Goal: Information Seeking & Learning: Learn about a topic

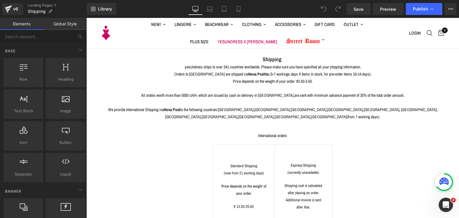
click at [265, 91] on center "All orders worth more than 5000 UAH, which are issued by cash on delivery in Uk…" at bounding box center [272, 92] width 349 height 14
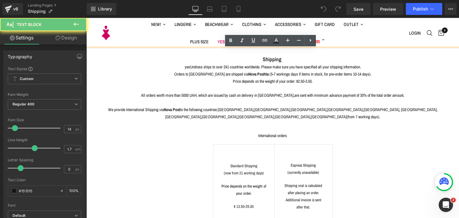
click at [264, 67] on undefined "yesUndress ships to over 241 countries worldwide. Please make sure you have spe…" at bounding box center [273, 66] width 176 height 5
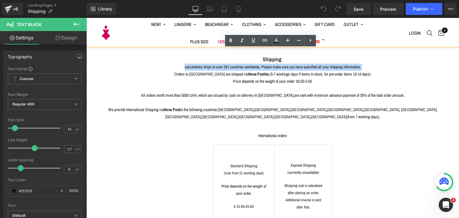
click at [264, 67] on undefined "yesUndress ships to over 241 countries worldwide. Please make sure you have spe…" at bounding box center [273, 66] width 176 height 5
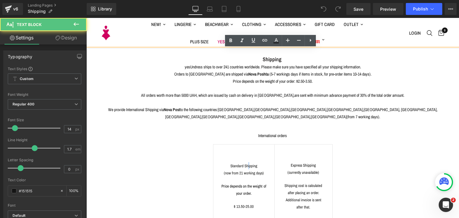
drag, startPoint x: 246, startPoint y: 158, endPoint x: 249, endPoint y: 167, distance: 9.3
click at [248, 162] on p "Standard Shipping (now from 21 working days)" at bounding box center [244, 169] width 46 height 14
click at [249, 166] on span "Standard Shipping (now from 21 working days)" at bounding box center [244, 169] width 40 height 12
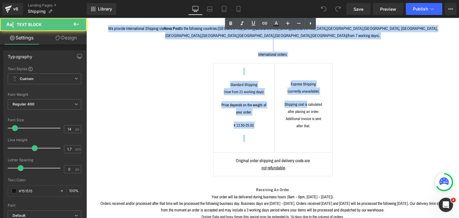
scroll to position [209, 0]
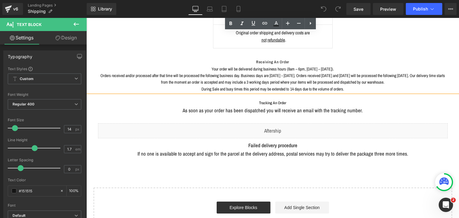
drag, startPoint x: 219, startPoint y: 60, endPoint x: 410, endPoint y: 76, distance: 191.7
click at [410, 88] on div "Shipping yesUndress ships to over 241 countries worldwide. Please make sure you…" at bounding box center [272, 43] width 373 height 406
copy div "Shipping yesUndress ships to over 241 countries worldwide. Please make sure you…"
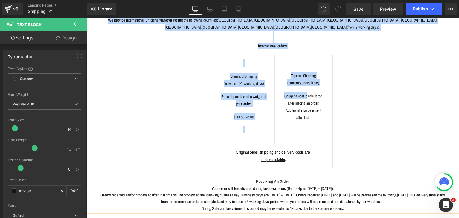
scroll to position [0, 0]
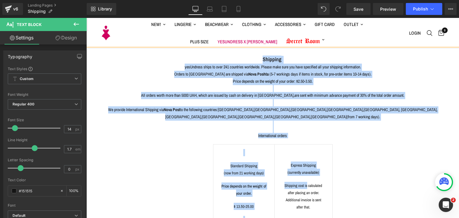
click at [273, 62] on strong "Shipping" at bounding box center [272, 59] width 19 height 7
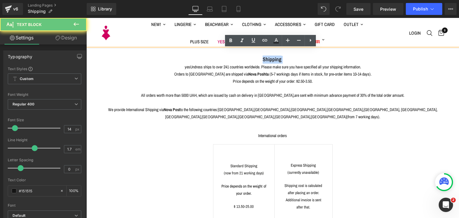
click at [273, 62] on strong "Shipping" at bounding box center [272, 59] width 19 height 7
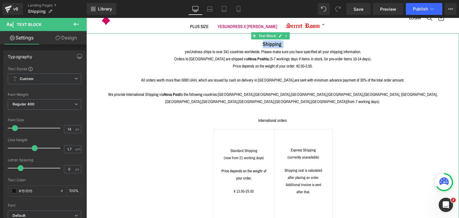
scroll to position [30, 0]
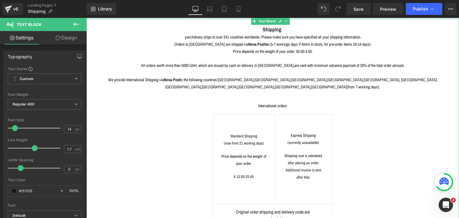
click at [269, 115] on td "Standard Shipping (now from 21 working days) Price depends on the weight of you…" at bounding box center [244, 159] width 62 height 89
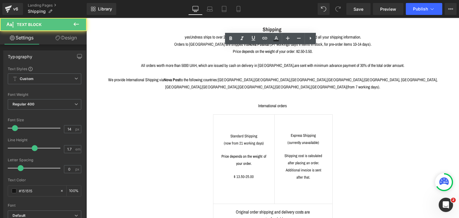
click at [268, 115] on td "Standard Shipping (now from 21 working days) Price depends on the weight of you…" at bounding box center [244, 159] width 62 height 89
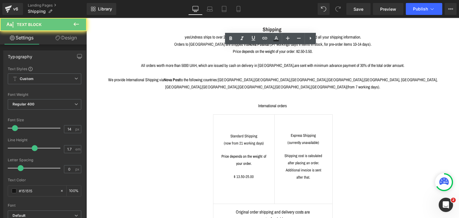
click at [268, 115] on td "Standard Shipping (now from 21 working days) Price depends on the weight of you…" at bounding box center [244, 159] width 62 height 89
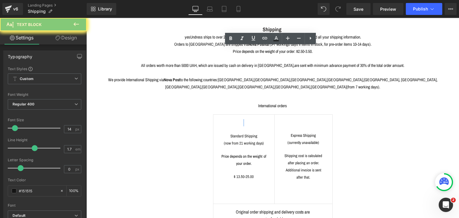
click at [268, 115] on td "Standard Shipping (now from 21 working days) Price depends on the weight of you…" at bounding box center [244, 159] width 62 height 89
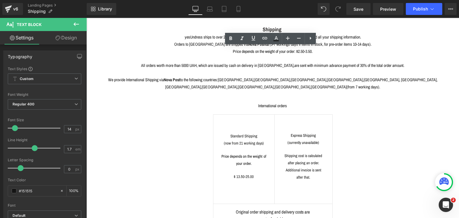
click at [271, 104] on div "Price depends on the weight of your order: $2.50-3.50. All orders worth more th…" at bounding box center [272, 160] width 349 height 224
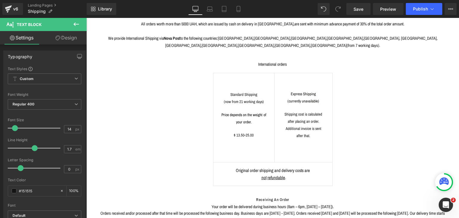
scroll to position [90, 0]
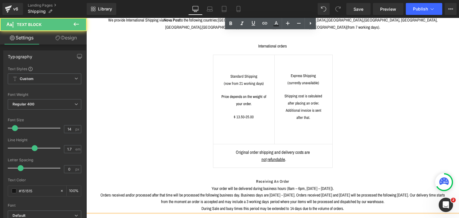
click at [274, 144] on td "Original order shipping and delivery costs are not refundable ." at bounding box center [272, 156] width 119 height 24
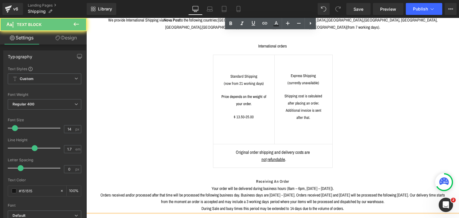
click at [331, 136] on center "Standard Shipping (now from 21 working days) Price depends on the weight of you…" at bounding box center [272, 111] width 349 height 113
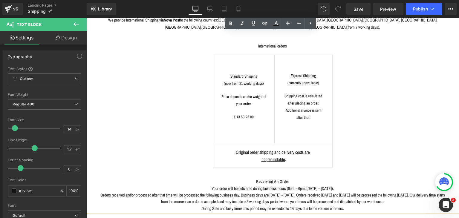
click at [331, 133] on center "Standard Shipping (now from 21 working days) Price depends on the weight of you…" at bounding box center [272, 111] width 349 height 113
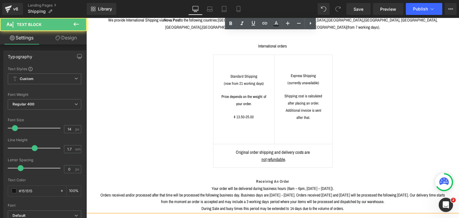
click at [331, 133] on center "Standard Shipping (now from 21 working days) Price depends on the weight of you…" at bounding box center [272, 111] width 349 height 113
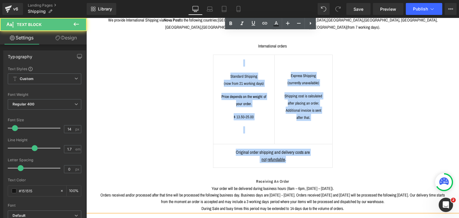
click at [331, 133] on center "Standard Shipping (now from 21 working days) Price depends on the weight of you…" at bounding box center [272, 111] width 349 height 113
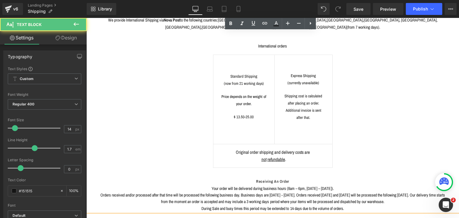
click at [245, 185] on p "Your order will be delivered during business hours (8am – 6pm, Monday – Friday)…" at bounding box center [272, 198] width 349 height 27
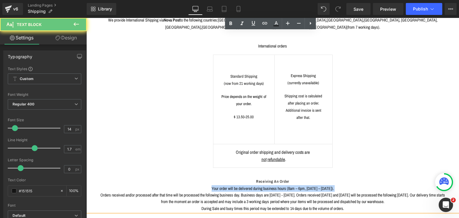
click at [245, 185] on p "Your order will be delivered during business hours (8am – 6pm, Monday – Friday)…" at bounding box center [272, 198] width 349 height 27
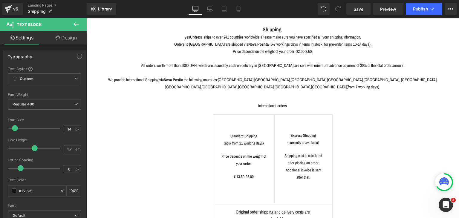
scroll to position [30, 0]
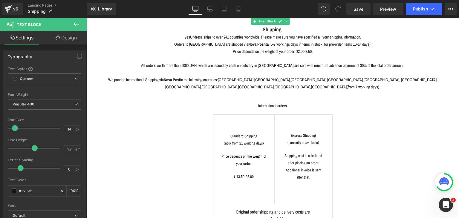
click at [178, 106] on div "Price depends on the weight of your order: $2.50-3.50. All orders worth more th…" at bounding box center [272, 160] width 349 height 224
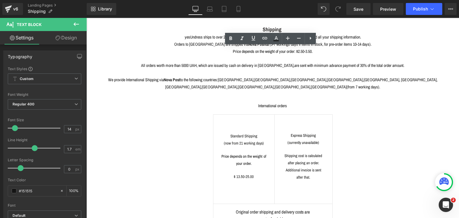
drag, startPoint x: 183, startPoint y: 106, endPoint x: 332, endPoint y: 144, distance: 154.0
click at [332, 144] on div "Price depends on the weight of your order: $2.50-3.50. All orders worth more th…" at bounding box center [272, 160] width 349 height 224
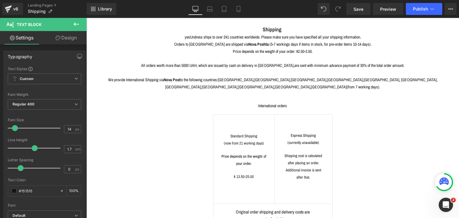
click at [81, 25] on button at bounding box center [76, 24] width 21 height 13
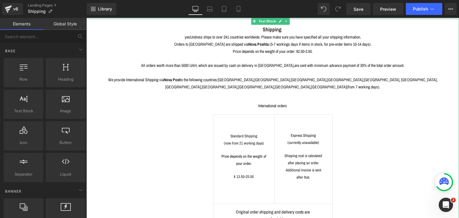
click at [176, 128] on center "Standard Shipping (now from 21 working days) Price depends on the weight of you…" at bounding box center [272, 170] width 349 height 113
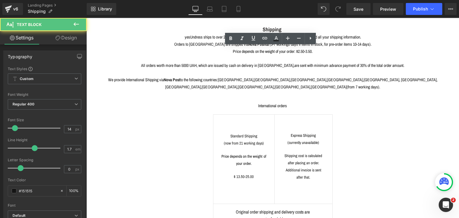
click at [177, 128] on center "Standard Shipping (now from 21 working days) Price depends on the weight of you…" at bounding box center [272, 170] width 349 height 113
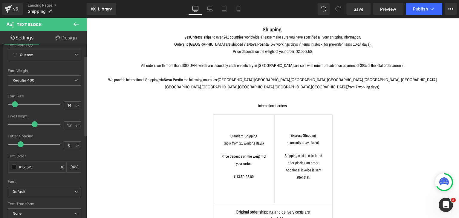
scroll to position [0, 0]
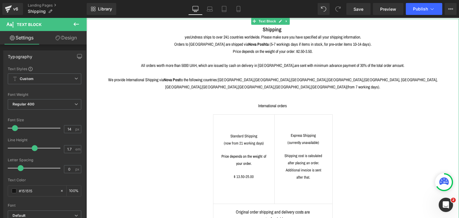
click at [221, 115] on td "Standard Shipping (now from 21 working days) Price depends on the weight of you…" at bounding box center [244, 159] width 62 height 89
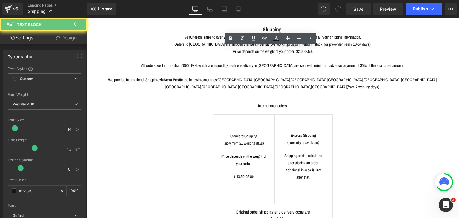
scroll to position [29, 0]
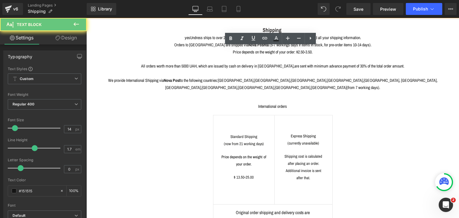
click at [215, 108] on div "Price depends on the weight of your order: $2.50-3.50. All orders worth more th…" at bounding box center [272, 161] width 349 height 224
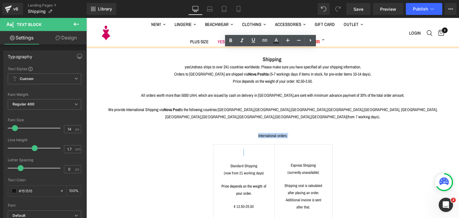
drag, startPoint x: 204, startPoint y: 129, endPoint x: 236, endPoint y: 139, distance: 32.6
click at [244, 137] on div "Price depends on the weight of your order: $2.50-3.50. All orders worth more th…" at bounding box center [272, 190] width 349 height 224
click at [169, 150] on center "Standard Shipping (now from 21 working days) Price depends on the weight of you…" at bounding box center [272, 200] width 349 height 113
click at [193, 144] on center "Standard Shipping (now from 21 working days) Price depends on the weight of you…" at bounding box center [272, 200] width 349 height 113
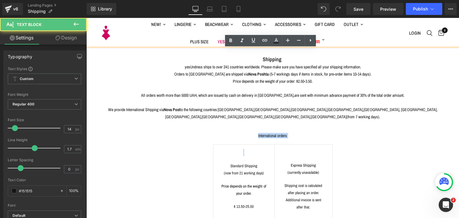
click at [210, 144] on center "Standard Shipping (now from 21 working days) Price depends on the weight of you…" at bounding box center [272, 200] width 349 height 113
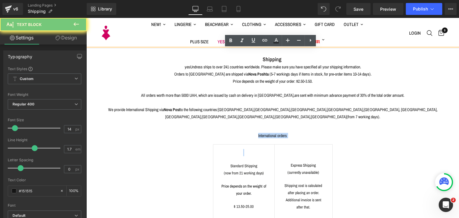
click at [213, 145] on td "Standard Shipping (now from 21 working days) Price depends on the weight of you…" at bounding box center [244, 189] width 62 height 89
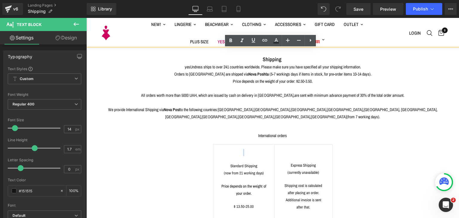
click at [213, 145] on td "Standard Shipping (now from 21 working days) Price depends on the weight of you…" at bounding box center [244, 189] width 62 height 89
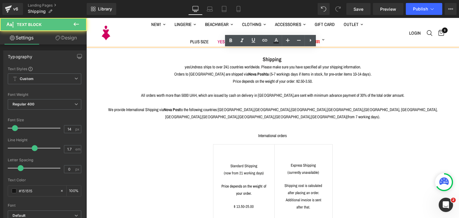
click at [209, 144] on center "Standard Shipping (now from 21 working days) Price depends on the weight of you…" at bounding box center [272, 200] width 349 height 113
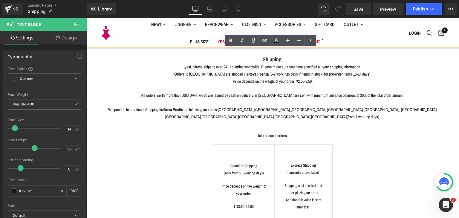
click at [209, 144] on center "Standard Shipping (now from 21 working days) Price depends on the weight of you…" at bounding box center [272, 200] width 349 height 113
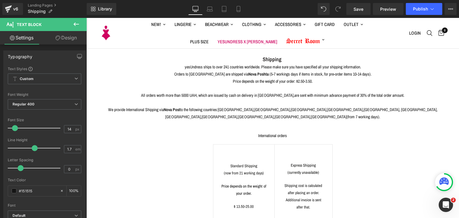
click at [77, 25] on icon at bounding box center [76, 24] width 7 height 7
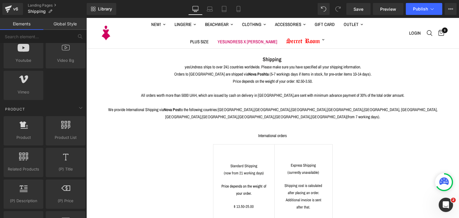
scroll to position [418, 0]
click at [327, 145] on td "Express Shipping ( currently unavailable ) Shipping cost is calculated after pl…" at bounding box center [304, 189] width 58 height 89
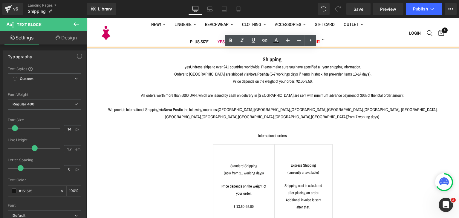
drag, startPoint x: 337, startPoint y: 136, endPoint x: 206, endPoint y: 144, distance: 131.4
click at [206, 144] on div "Price depends on the weight of your order: $2.50-3.50. All orders worth more th…" at bounding box center [272, 190] width 349 height 224
click at [206, 144] on center "Standard Shipping (now from 21 working days) Price depends on the weight of you…" at bounding box center [272, 200] width 349 height 113
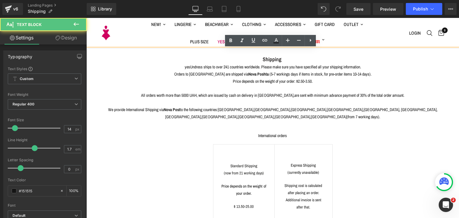
click at [206, 144] on center "Standard Shipping (now from 21 working days) Price depends on the weight of you…" at bounding box center [272, 200] width 349 height 113
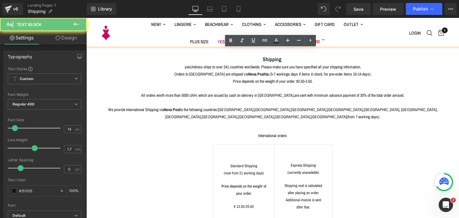
click at [203, 144] on center "Standard Shipping (now from 21 working days) Price depends on the weight of you…" at bounding box center [272, 200] width 349 height 113
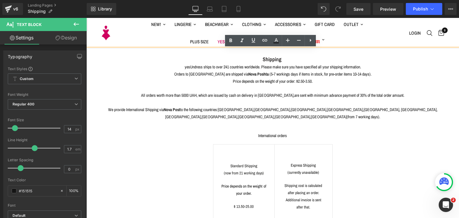
click at [203, 144] on center "Standard Shipping (now from 21 working days) Price depends on the weight of you…" at bounding box center [272, 200] width 349 height 113
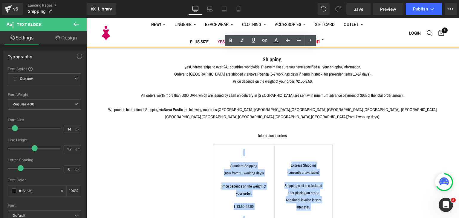
click at [203, 144] on center "Standard Shipping (now from 21 working days) Price depends on the weight of you…" at bounding box center [272, 200] width 349 height 113
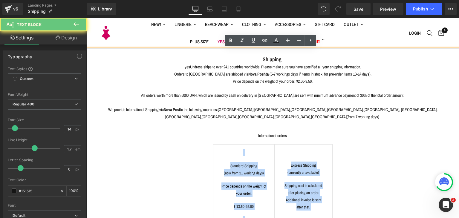
click at [366, 160] on center "Standard Shipping (now from 21 working days) Price depends on the weight of you…" at bounding box center [272, 200] width 349 height 113
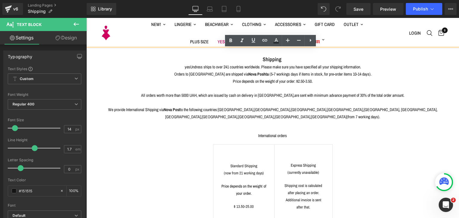
click at [250, 184] on span "Price depends on the weight of your order." at bounding box center [243, 190] width 45 height 12
drag, startPoint x: 256, startPoint y: 199, endPoint x: 218, endPoint y: 155, distance: 58.2
click at [218, 156] on td "Standard Shipping (now from 21 working days) Price depends on the weight of you…" at bounding box center [244, 189] width 62 height 89
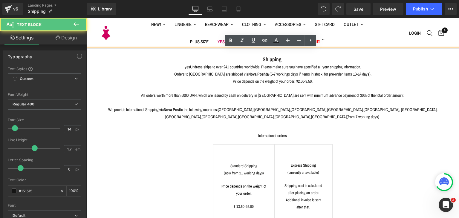
drag, startPoint x: 225, startPoint y: 156, endPoint x: 252, endPoint y: 199, distance: 50.7
click at [252, 199] on td "Standard Shipping (now from 21 working days) Price depends on the weight of you…" at bounding box center [244, 189] width 62 height 89
copy td "Standard Shipping (now from 21 working days) Price depends on the weight of you…"
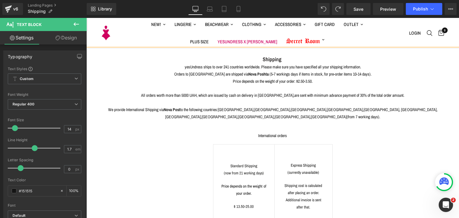
copy td "Standard Shipping (now from 21 working days) Price depends on the weight of you…"
click at [288, 162] on p "Express Shipping ( currently unavailable )" at bounding box center [303, 169] width 42 height 14
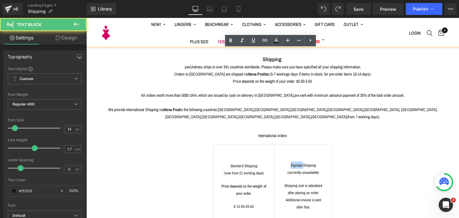
click at [288, 162] on p "Express Shipping ( currently unavailable )" at bounding box center [303, 169] width 42 height 14
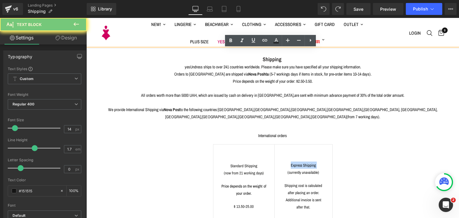
click at [288, 162] on p "Express Shipping ( currently unavailable )" at bounding box center [303, 169] width 42 height 14
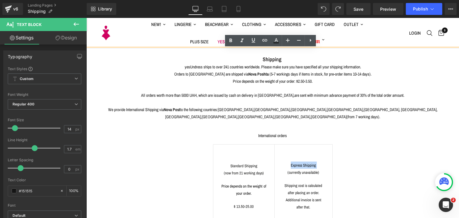
drag, startPoint x: 308, startPoint y: 206, endPoint x: 282, endPoint y: 157, distance: 55.5
click at [282, 157] on td "Express Shipping ( currently unavailable ) Shipping cost is calculated after pl…" at bounding box center [304, 189] width 58 height 89
copy td "Express Shipping ( currently unavailable ) Shipping cost is calculated after pl…"
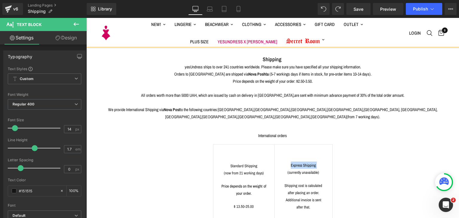
scroll to position [90, 0]
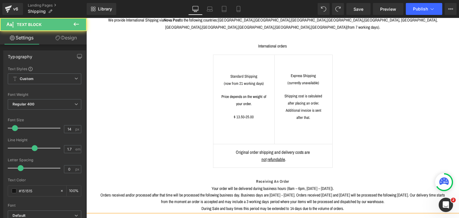
click at [287, 149] on span "Original order shipping and delivery costs are not refundable ." at bounding box center [273, 155] width 74 height 13
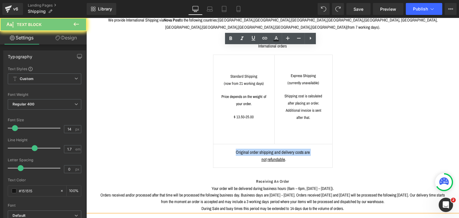
click at [287, 149] on span "Original order shipping and delivery costs are not refundable ." at bounding box center [273, 155] width 74 height 13
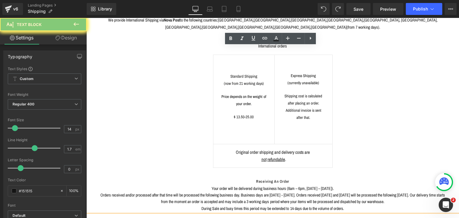
click at [292, 154] on td "Original order shipping and delivery costs are not refundable ." at bounding box center [272, 156] width 119 height 24
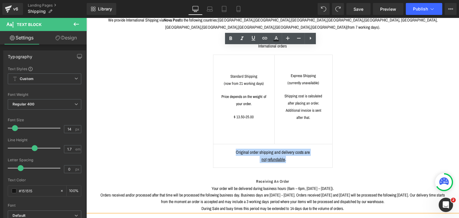
drag, startPoint x: 305, startPoint y: 154, endPoint x: 213, endPoint y: 143, distance: 92.4
click at [213, 144] on td "Original order shipping and delivery costs are not refundable ." at bounding box center [272, 156] width 119 height 24
copy span "Original order shipping and delivery costs are not refundable ."
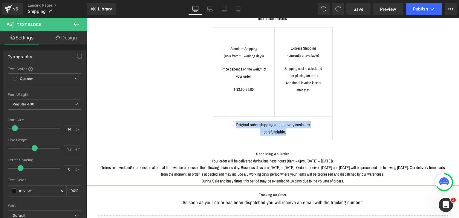
scroll to position [149, 0]
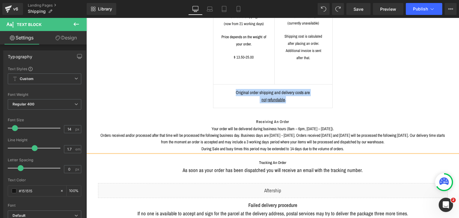
drag, startPoint x: 238, startPoint y: 112, endPoint x: 358, endPoint y: 139, distance: 123.3
click at [378, 144] on div "Receiving An Order Your order will be delivered during business hours (8am – 6p…" at bounding box center [272, 134] width 349 height 35
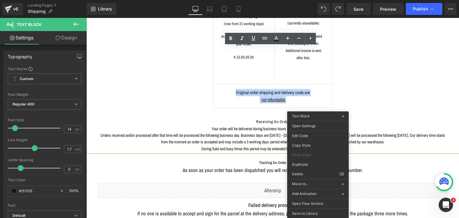
click at [258, 126] on p "Your order will be delivered during business hours (8am – 6pm, Monday – Friday)…" at bounding box center [272, 139] width 349 height 27
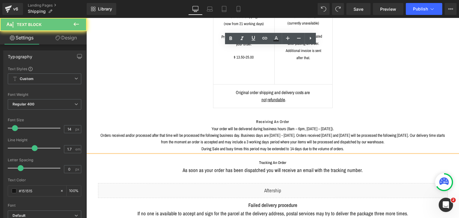
drag, startPoint x: 250, startPoint y: 114, endPoint x: 371, endPoint y: 148, distance: 124.9
click at [371, 148] on div "Shipping yesUndress ships to over 241 countries worldwide. Please make sure you…" at bounding box center [272, 102] width 373 height 406
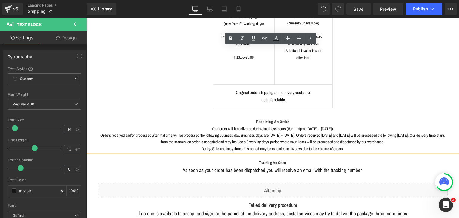
copy div "Receiving An Order Your order will be delivered during business hours (8am – 6p…"
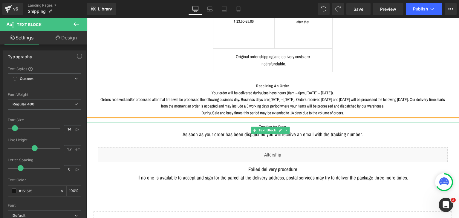
scroll to position [239, 0]
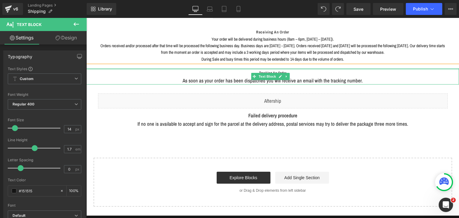
click at [259, 68] on div at bounding box center [272, 68] width 373 height 1
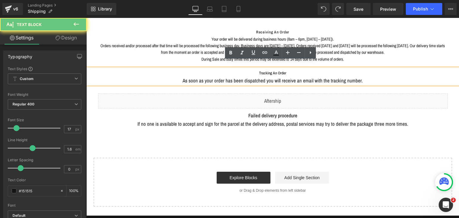
click at [259, 69] on undefined "Tracking An Order" at bounding box center [272, 72] width 27 height 7
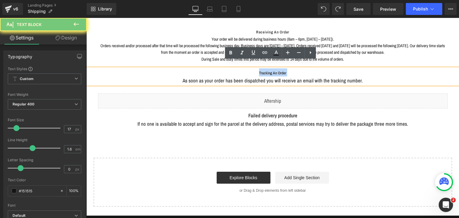
click at [244, 68] on div "Tracking An Order As soon as your order has been dispatched you will receive an…" at bounding box center [272, 76] width 373 height 16
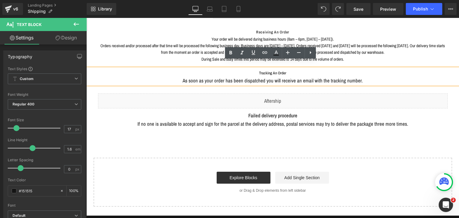
drag, startPoint x: 240, startPoint y: 64, endPoint x: 371, endPoint y: 72, distance: 131.5
click at [371, 72] on div "Tracking An Order As soon as your order has been dispatched you will receive an…" at bounding box center [272, 76] width 373 height 16
copy div "Tracking An Order As soon as your order has been dispatched you will receive an…"
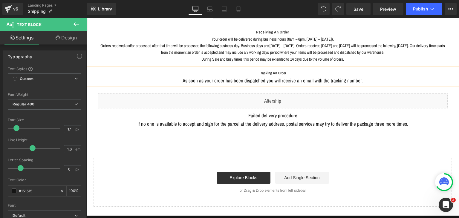
click at [282, 120] on span "If no one is available to accept and sign for the parcel at the delivery addres…" at bounding box center [272, 123] width 271 height 7
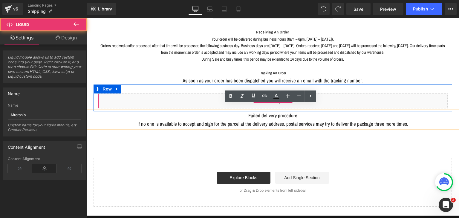
click at [373, 94] on div "Liquid" at bounding box center [273, 101] width 350 height 15
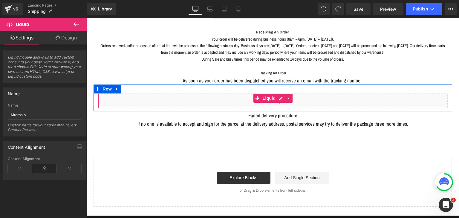
click at [291, 94] on div "Liquid" at bounding box center [273, 101] width 350 height 15
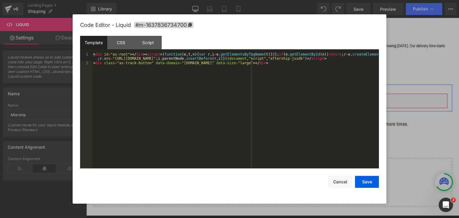
click at [279, 96] on icon at bounding box center [281, 98] width 4 height 4
click at [162, 85] on div "< div id = "as-root" > </ div > < script > ( function ( e , t , n ) { var r , i…" at bounding box center [235, 116] width 287 height 129
click at [128, 41] on div "CSS" at bounding box center [120, 42] width 27 height 13
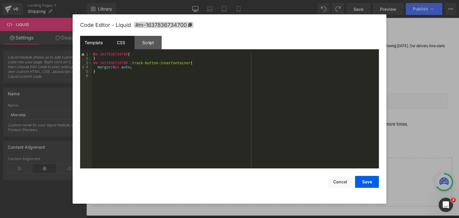
click at [100, 42] on div "Template" at bounding box center [93, 42] width 27 height 13
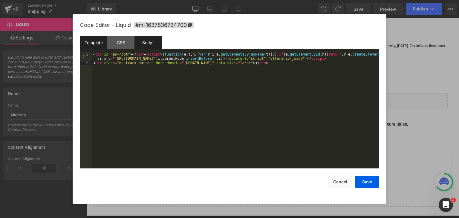
click at [155, 43] on div "Script" at bounding box center [147, 42] width 27 height 13
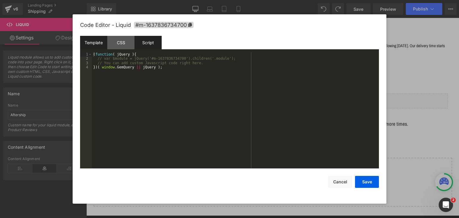
click at [98, 43] on div "Template" at bounding box center [93, 42] width 27 height 13
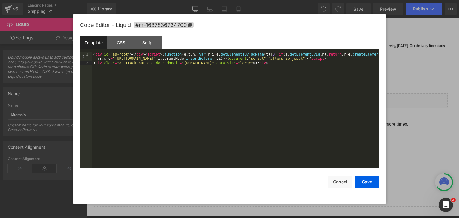
click at [246, 103] on div "< div id = "as-root" > </ div > < script > ( function ( e , t , n ) { var r , i…" at bounding box center [235, 116] width 287 height 129
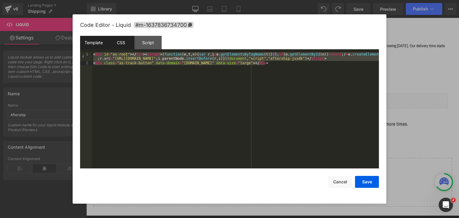
click at [117, 43] on div "CSS" at bounding box center [120, 42] width 27 height 13
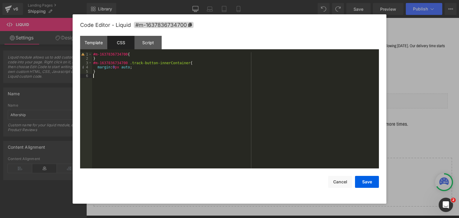
click at [209, 103] on div "#m-1637836734700 { } #m-1637836734700 .track-button-innerContainer { margin : 0…" at bounding box center [235, 114] width 287 height 125
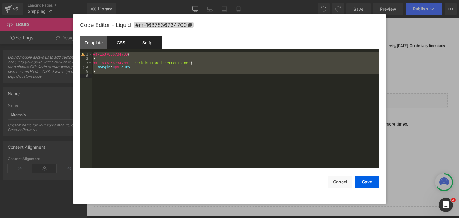
click at [154, 48] on div "Script" at bounding box center [147, 42] width 27 height 13
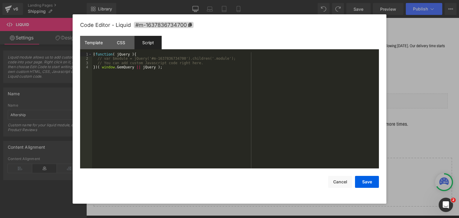
click at [151, 84] on div "( function ( jQuery ) { // var $module = jQuery('#m-1637836734700').children('.…" at bounding box center [235, 114] width 287 height 125
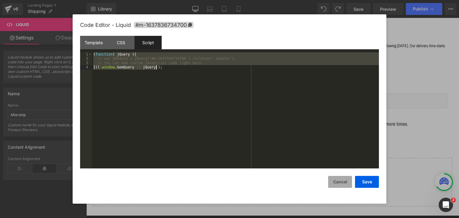
click at [345, 180] on button "Cancel" at bounding box center [340, 182] width 24 height 12
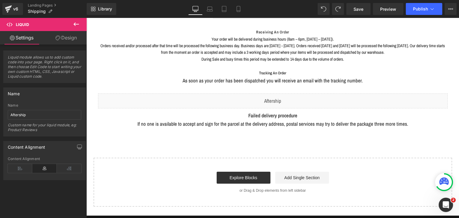
click at [272, 120] on span "If no one is available to accept and sign for the parcel at the delivery addres…" at bounding box center [272, 123] width 271 height 7
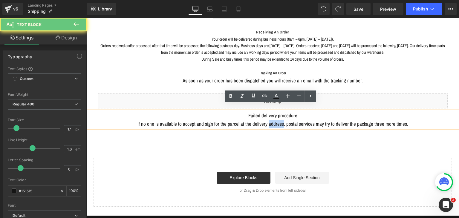
click at [272, 120] on span "If no one is available to accept and sign for the parcel at the delivery addres…" at bounding box center [272, 123] width 271 height 7
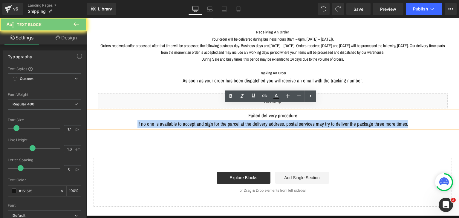
click at [272, 120] on span "If no one is available to accept and sign for the parcel at the delivery addres…" at bounding box center [272, 123] width 271 height 7
click at [367, 120] on span "If no one is available to accept and sign for the parcel at the delivery addres…" at bounding box center [272, 123] width 271 height 7
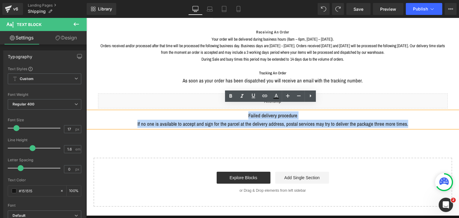
drag, startPoint x: 429, startPoint y: 115, endPoint x: 222, endPoint y: 101, distance: 207.6
click at [222, 101] on div "Shipping yesUndress ships to over 241 countries worldwide. Please make sure you…" at bounding box center [272, 13] width 373 height 406
drag, startPoint x: 246, startPoint y: 107, endPoint x: 406, endPoint y: 117, distance: 160.2
click at [406, 117] on div "Failed delivery procedure If no one is available to accept and sign for the par…" at bounding box center [272, 119] width 373 height 16
copy div "Failed delivery procedure If no one is available to accept and sign for the par…"
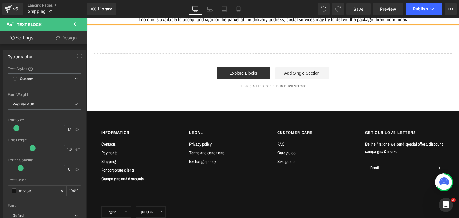
scroll to position [359, 0]
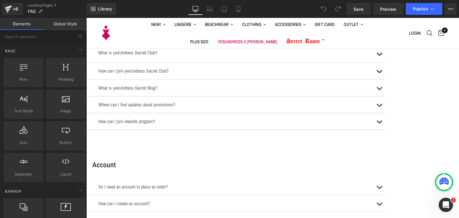
scroll to position [30, 0]
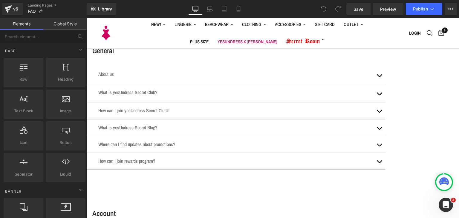
click at [298, 33] on h1 "Frequently asked questions" at bounding box center [272, 31] width 373 height 13
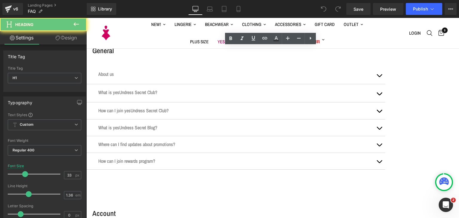
click at [298, 33] on h1 "Frequently asked questions" at bounding box center [272, 31] width 373 height 13
copy h1 "Frequently asked questions"
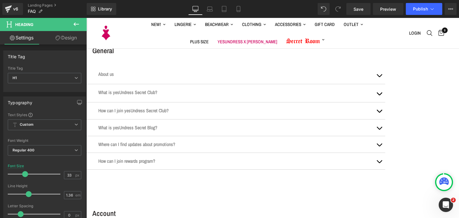
click at [230, 56] on h3 "General" at bounding box center [238, 51] width 293 height 10
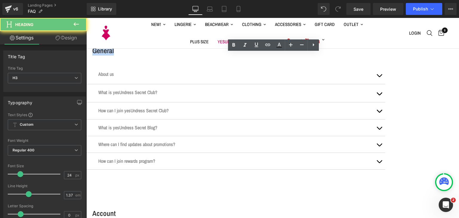
click at [230, 56] on h3 "General" at bounding box center [238, 51] width 293 height 10
copy h3 "General"
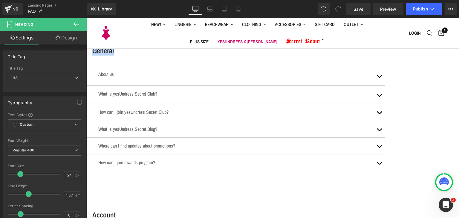
click at [231, 81] on div at bounding box center [235, 80] width 275 height 1
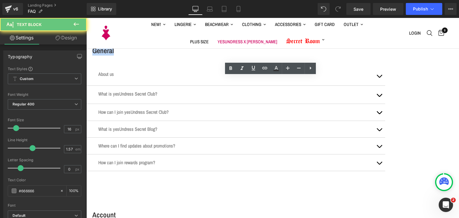
click at [231, 78] on p "About us" at bounding box center [235, 74] width 275 height 7
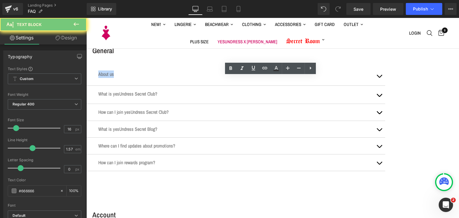
click at [231, 78] on p "About us" at bounding box center [235, 74] width 275 height 7
copy p "About us"
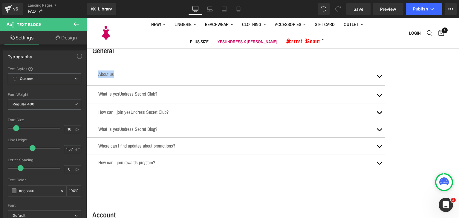
click at [235, 96] on p "What is yesUndress Secret Club?" at bounding box center [235, 93] width 275 height 7
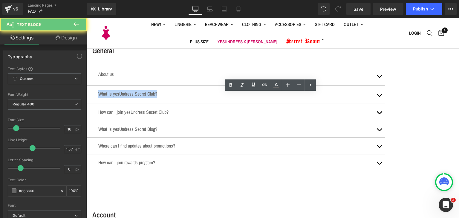
click at [235, 96] on p "What is yesUndress Secret Club?" at bounding box center [235, 93] width 275 height 7
copy p "What is yesUndress Secret Club?"
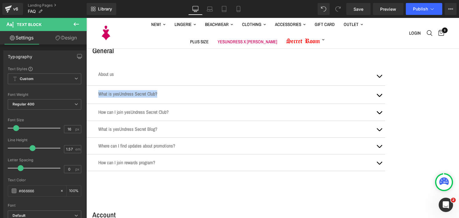
click at [267, 116] on div "How can I join yesUndress Secret Club? Text Block" at bounding box center [235, 111] width 275 height 7
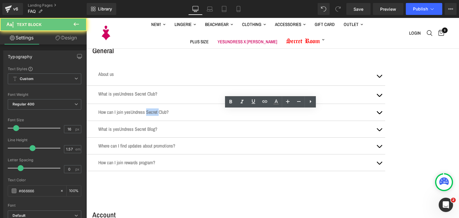
click at [267, 116] on p "How can I join yesUndress Secret Club?" at bounding box center [235, 111] width 275 height 7
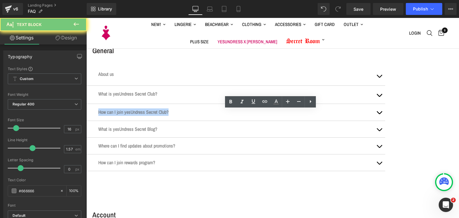
click at [267, 116] on p "How can I join yesUndress Secret Club?" at bounding box center [235, 111] width 275 height 7
copy p "How can I join yesUndress Secret Club?"
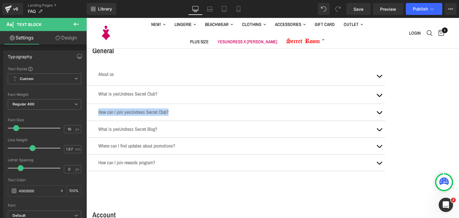
click at [239, 131] on p "What is yesUndress Secret Blog?" at bounding box center [235, 129] width 275 height 7
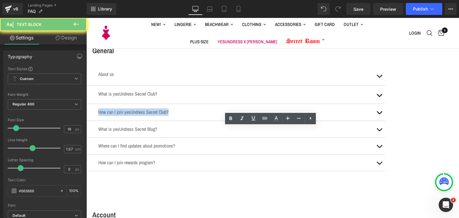
click at [239, 131] on p "What is yesUndress Secret Blog?" at bounding box center [235, 129] width 275 height 7
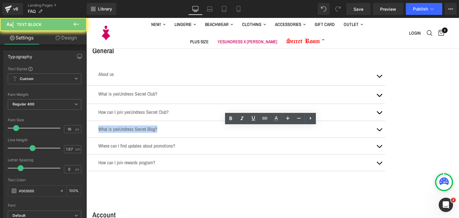
copy p "What is yesUndress Secret Blog?"
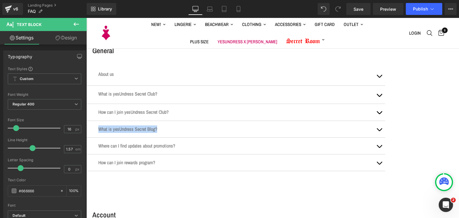
click at [251, 116] on div at bounding box center [235, 116] width 275 height 0
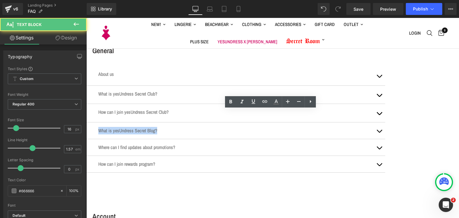
click at [373, 114] on button "button" at bounding box center [379, 113] width 12 height 18
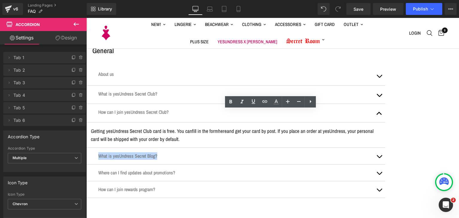
click at [385, 111] on button "button" at bounding box center [379, 113] width 12 height 18
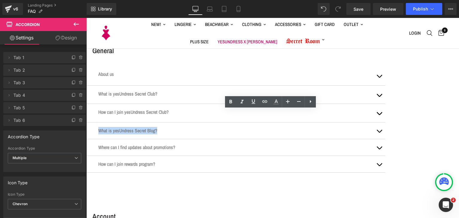
click at [225, 78] on p "About us" at bounding box center [235, 74] width 275 height 7
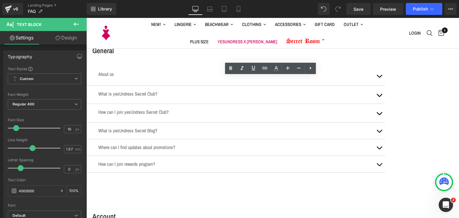
click at [373, 82] on button "button" at bounding box center [379, 75] width 12 height 19
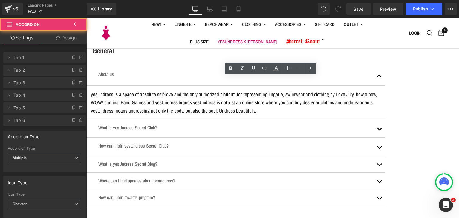
click at [232, 97] on p "yesUndress is a space of absolute self-love and the only authorized platform fo…" at bounding box center [236, 98] width 290 height 16
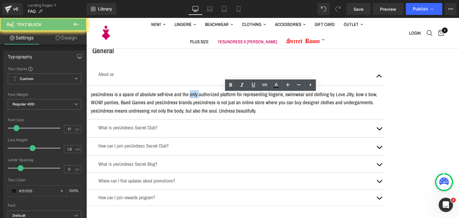
click at [232, 97] on p "yesUndress is a space of absolute self-love and the only authorized platform fo…" at bounding box center [236, 98] width 290 height 16
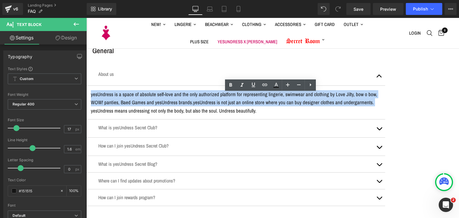
click at [232, 97] on p "yesUndress is a space of absolute self-love and the only authorized platform fo…" at bounding box center [236, 98] width 290 height 16
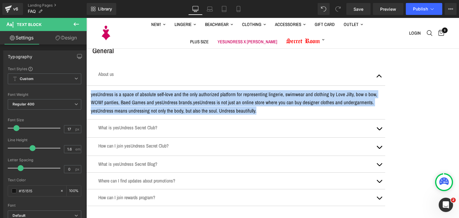
copy div "yesUndress is a space of absolute self-love and the only authorized platform fo…"
click at [209, 129] on p "What is yesUndress Secret Club?" at bounding box center [235, 127] width 275 height 7
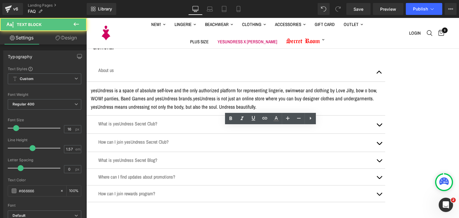
scroll to position [90, 0]
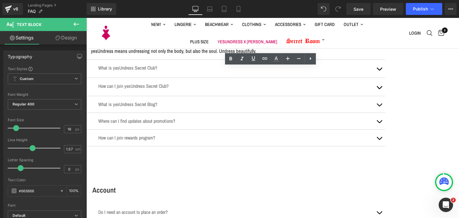
click at [385, 70] on button "button" at bounding box center [379, 69] width 12 height 18
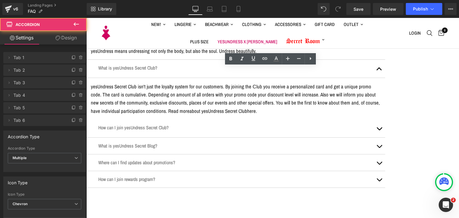
click at [197, 87] on p "yesUndress Secret Club isn't just the loyalty system for our customers. By join…" at bounding box center [236, 98] width 290 height 33
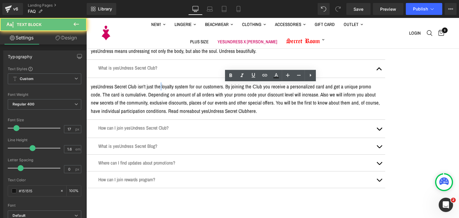
click at [197, 87] on p "yesUndress Secret Club isn't just the loyalty system for our customers. By join…" at bounding box center [236, 98] width 290 height 33
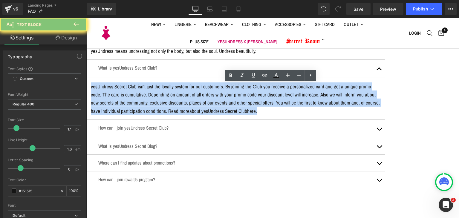
click at [197, 87] on p "yesUndress Secret Club isn't just the loyalty system for our customers. By join…" at bounding box center [236, 98] width 290 height 33
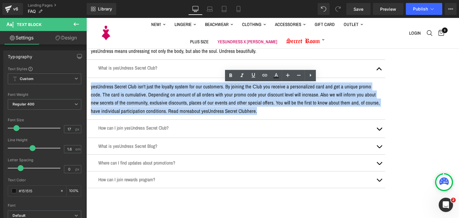
copy p "yesUndress Secret Club isn't just the loyalty system for our customers. By join…"
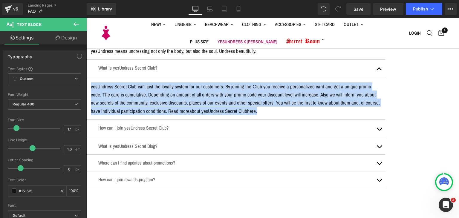
click at [151, 130] on p "How can I join yesUndress Secret Club?" at bounding box center [235, 127] width 275 height 7
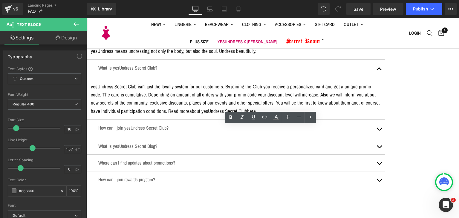
click at [379, 131] on span "button" at bounding box center [379, 131] width 0 height 0
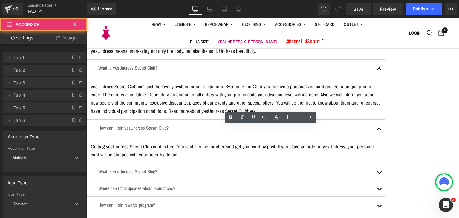
click at [251, 143] on div "Getting yesUndress Secret Club card is free. You can fill in the form here and …" at bounding box center [236, 151] width 290 height 16
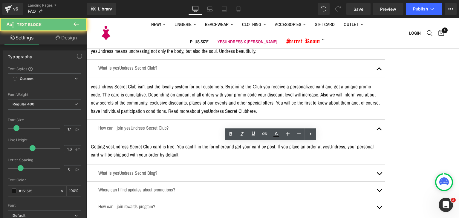
click at [251, 143] on div "Getting yesUndress Secret Club card is free. You can fill in the form here and …" at bounding box center [236, 152] width 290 height 18
click at [251, 143] on span "fill in the form here and get your card by post. If you place an order at yesUn…" at bounding box center [232, 150] width 283 height 15
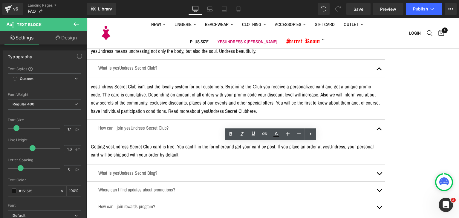
copy p "Getting yesUndress Secret Club card is free. You can fill in the form here and …"
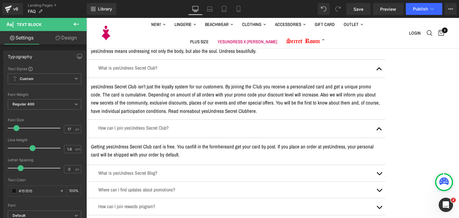
scroll to position [149, 0]
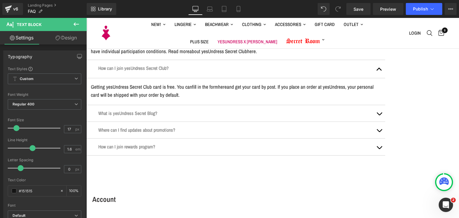
click at [207, 116] on div "What is yesUndress Secret Blog? Text Block" at bounding box center [235, 113] width 299 height 17
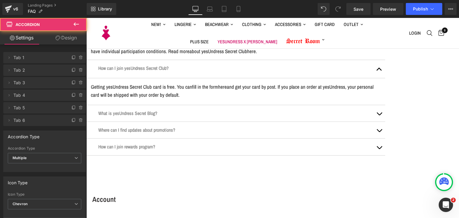
click at [238, 117] on div at bounding box center [235, 117] width 275 height 0
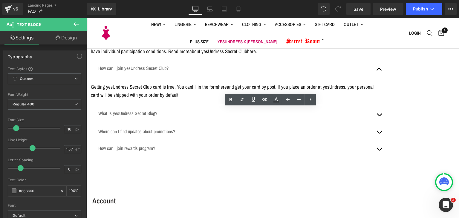
click at [379, 116] on span "button" at bounding box center [379, 116] width 0 height 0
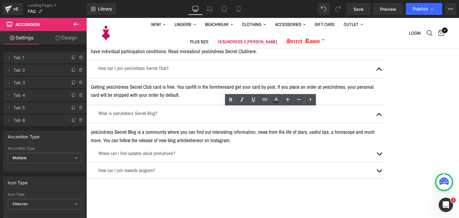
click at [201, 133] on p "yesUndress Secret Blog is a community where you can find out interesting inform…" at bounding box center [236, 136] width 290 height 16
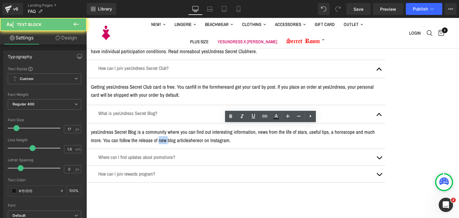
click at [201, 133] on p "yesUndress Secret Blog is a community where you can find out interesting inform…" at bounding box center [236, 136] width 290 height 16
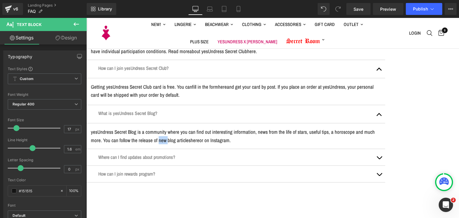
click at [184, 158] on div "Where can I find updates about promotions? Text Block" at bounding box center [235, 157] width 299 height 17
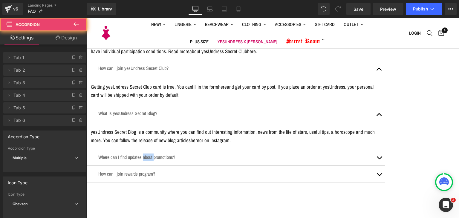
click at [184, 158] on div "Where can I find updates about promotions? Text Block" at bounding box center [235, 157] width 299 height 17
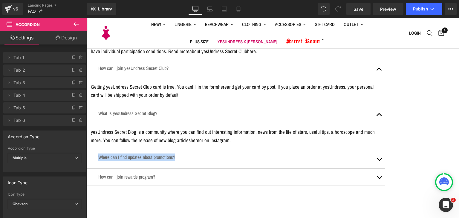
click at [385, 152] on button "button" at bounding box center [379, 158] width 12 height 19
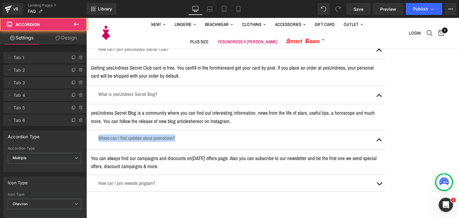
scroll to position [179, 0]
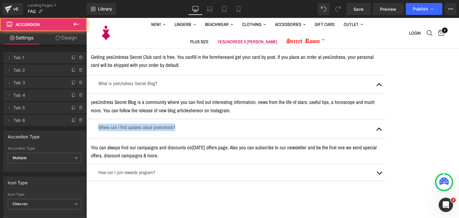
click at [252, 146] on div "You can always find our campaigns and discounts on [DATE] offers page . Also yo…" at bounding box center [236, 151] width 290 height 16
click at [252, 146] on p "You can always find our campaigns and discounts on [DATE] offers page . Also yo…" at bounding box center [236, 151] width 290 height 16
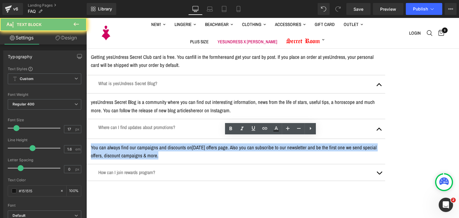
click at [252, 146] on p "You can always find our campaigns and discounts on [DATE] offers page . Also yo…" at bounding box center [236, 151] width 290 height 16
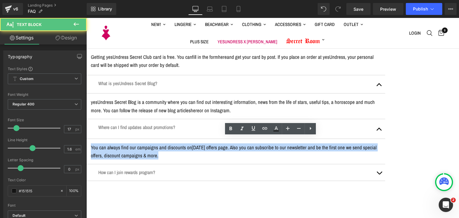
copy p "You can always find our campaigns and discounts on [DATE] offers page . Also yo…"
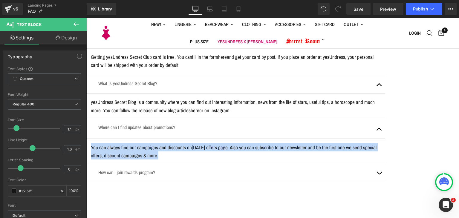
click at [168, 169] on p "How can I join rewards program?" at bounding box center [235, 172] width 275 height 7
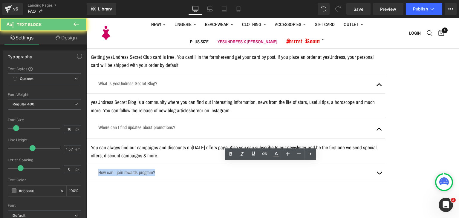
click at [168, 169] on p "How can I join rewards program?" at bounding box center [235, 172] width 275 height 7
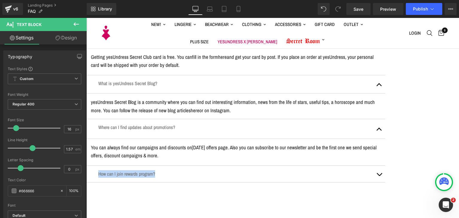
click at [385, 167] on button "button" at bounding box center [379, 174] width 12 height 16
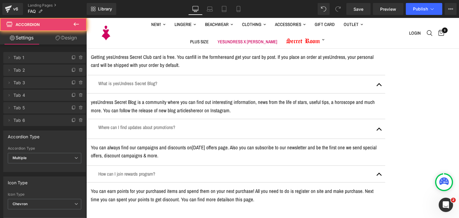
click at [182, 183] on article "You can earn points for your purchased items and spend them on your next purcha…" at bounding box center [235, 195] width 299 height 25
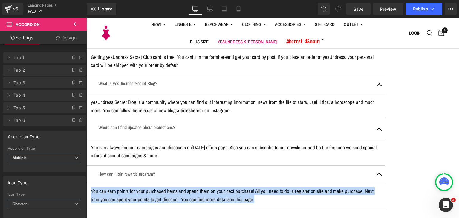
click at [182, 183] on article "You can earn points for your purchased items and spend them on your next purcha…" at bounding box center [235, 195] width 299 height 25
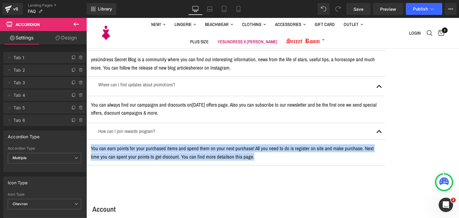
scroll to position [269, 0]
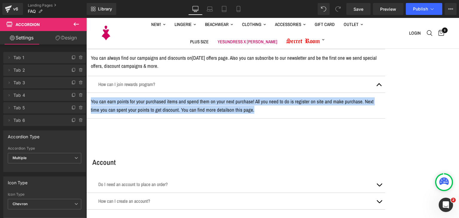
click at [147, 158] on h3 "Account" at bounding box center [238, 163] width 293 height 10
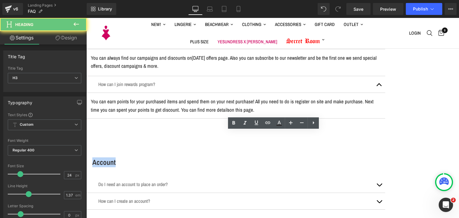
click at [147, 158] on h3 "Account" at bounding box center [238, 163] width 293 height 10
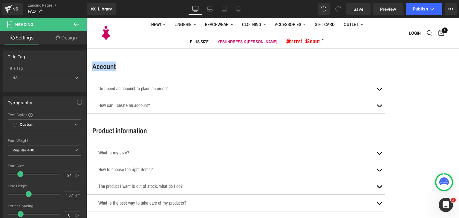
scroll to position [299, 0]
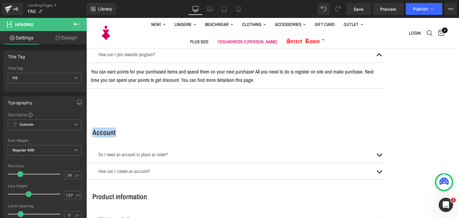
click at [183, 151] on p "Do I need an account to place an order?" at bounding box center [235, 154] width 275 height 7
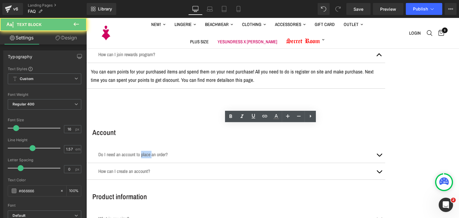
click at [183, 151] on p "Do I need an account to place an order?" at bounding box center [235, 154] width 275 height 7
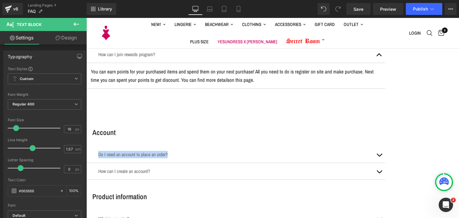
click at [385, 146] on button "button" at bounding box center [379, 154] width 12 height 16
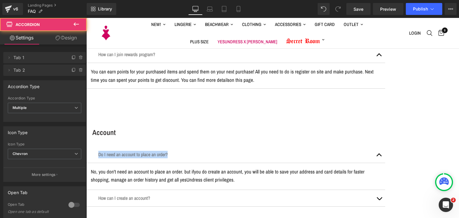
click at [223, 184] on div at bounding box center [236, 184] width 290 height 1
click at [223, 168] on p "No, you don't need an account to place an order. but if you do create an accoun…" at bounding box center [236, 176] width 290 height 16
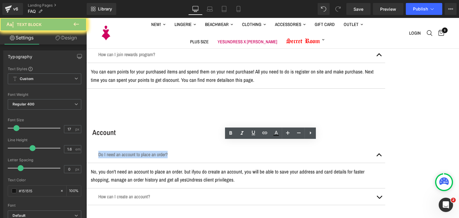
click at [220, 168] on p "No, you don't need an account to place an order. but if you do create an accoun…" at bounding box center [236, 176] width 290 height 16
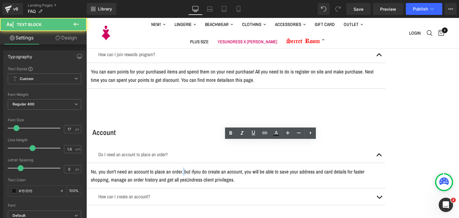
click at [220, 168] on p "No, you don't need an account to place an order. but if you do create an accoun…" at bounding box center [236, 176] width 290 height 16
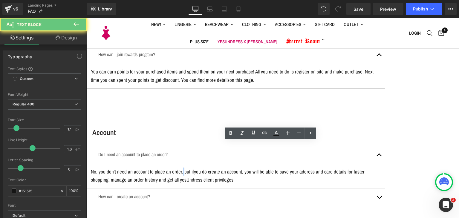
click at [220, 168] on p "No, you don't need an account to place an order. but if you do create an accoun…" at bounding box center [236, 176] width 290 height 16
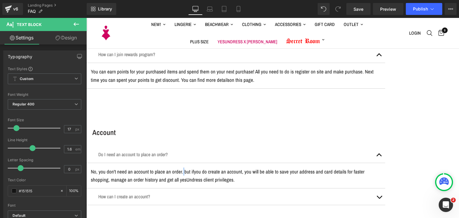
click at [168, 193] on p "How can I create an account?" at bounding box center [235, 196] width 275 height 7
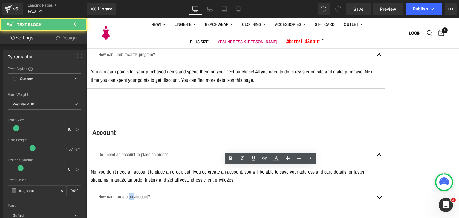
click at [168, 193] on p "How can I create an account?" at bounding box center [235, 196] width 275 height 7
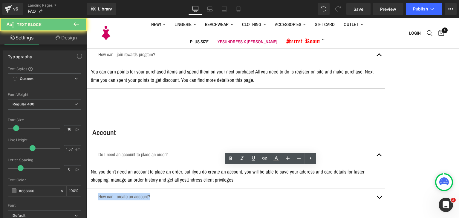
click at [168, 193] on p "How can I create an account?" at bounding box center [235, 196] width 275 height 7
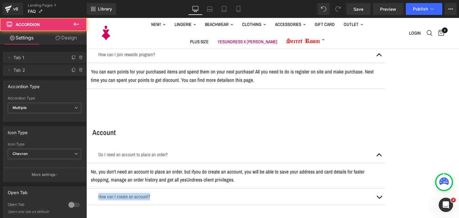
drag, startPoint x: 412, startPoint y: 170, endPoint x: 314, endPoint y: 213, distance: 107.6
click at [385, 189] on button "button" at bounding box center [379, 197] width 12 height 16
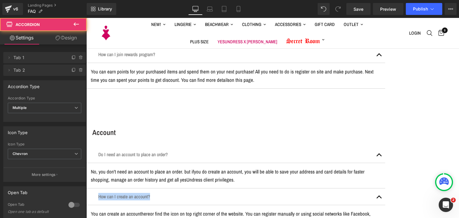
click at [166, 210] on p "You can create an account here or find the icon on top right corner of the webs…" at bounding box center [236, 218] width 290 height 16
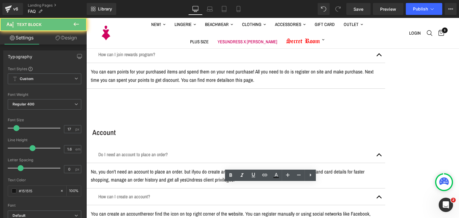
click at [166, 210] on p "You can create an account here or find the icon on top right corner of the webs…" at bounding box center [236, 218] width 290 height 16
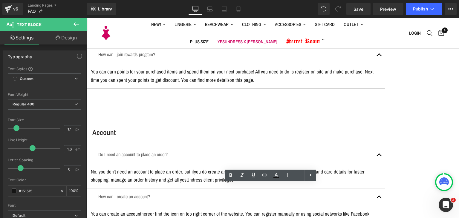
click at [166, 210] on p "You can create an account here or find the icon on top right corner of the webs…" at bounding box center [236, 218] width 290 height 16
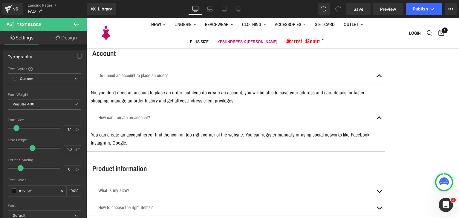
scroll to position [389, 0]
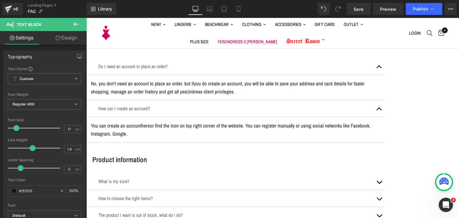
click at [238, 155] on div "Product information Heading What is my size? Text Block Products on [DOMAIN_NAM…" at bounding box center [235, 221] width 299 height 132
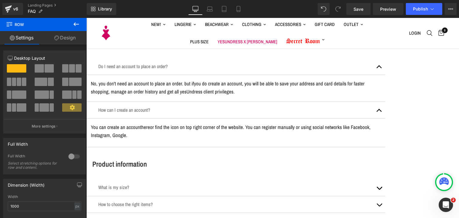
click at [181, 159] on h3 "Product information" at bounding box center [238, 164] width 293 height 10
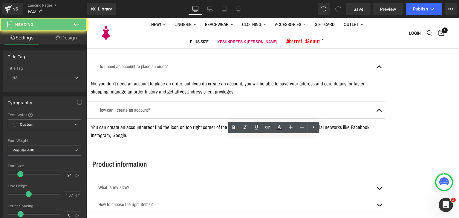
click at [181, 159] on h3 "Product information" at bounding box center [238, 164] width 293 height 10
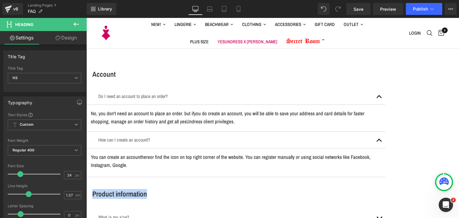
scroll to position [478, 0]
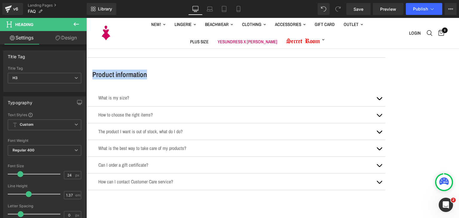
click at [159, 94] on p "What is my size?" at bounding box center [235, 97] width 275 height 7
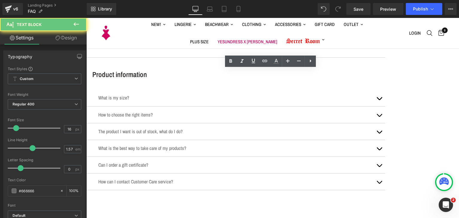
click at [159, 94] on p "What is my size?" at bounding box center [235, 97] width 275 height 7
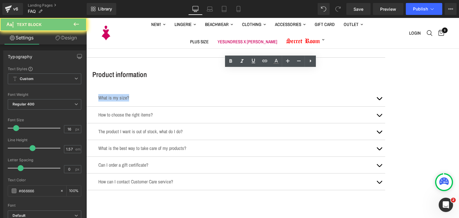
click at [159, 94] on p "What is my size?" at bounding box center [235, 97] width 275 height 7
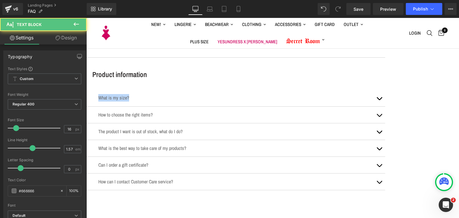
click at [186, 94] on p "What is my size?" at bounding box center [235, 97] width 275 height 7
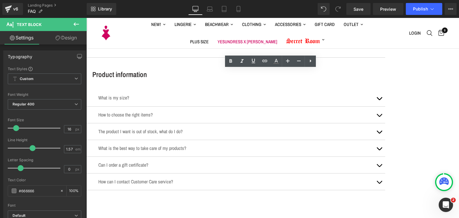
click at [385, 90] on button "button" at bounding box center [379, 98] width 12 height 16
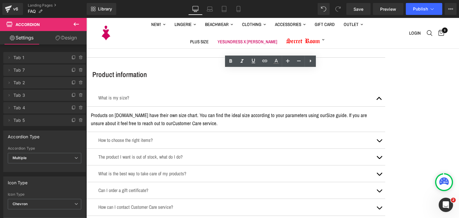
click at [216, 120] on link "Customer Care service" at bounding box center [194, 123] width 44 height 7
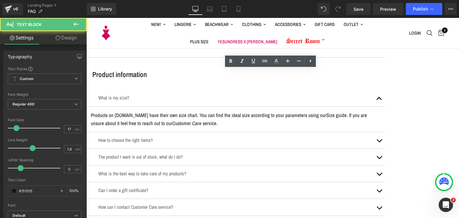
click at [216, 120] on link "Customer Care service" at bounding box center [194, 123] width 44 height 7
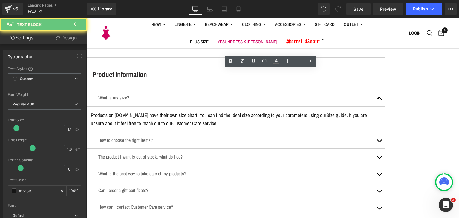
click at [216, 120] on link "Customer Care service" at bounding box center [194, 123] width 44 height 7
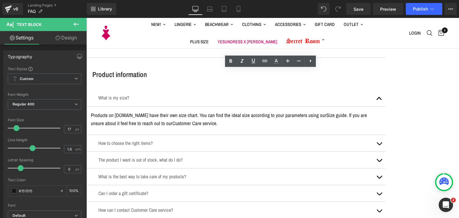
click at [346, 129] on div at bounding box center [236, 129] width 290 height 1
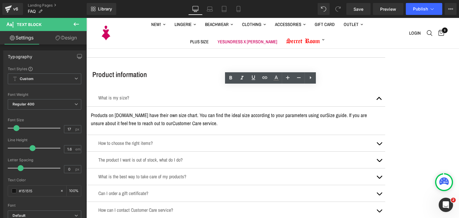
click at [346, 111] on p "Products on [DOMAIN_NAME] have their own size chart. You can find the ideal siz…" at bounding box center [236, 119] width 290 height 16
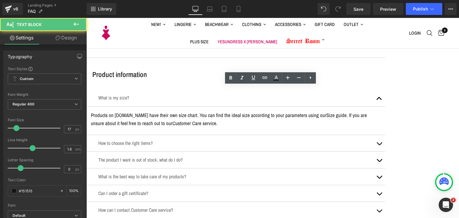
click at [346, 111] on p "Products on [DOMAIN_NAME] have their own size chart. You can find the ideal siz…" at bounding box center [236, 119] width 290 height 16
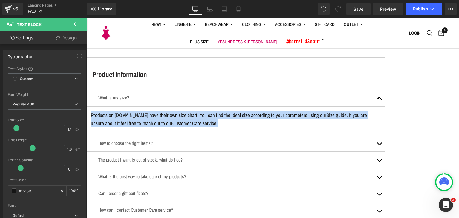
click at [189, 140] on p "How to choose the right items?" at bounding box center [235, 143] width 275 height 7
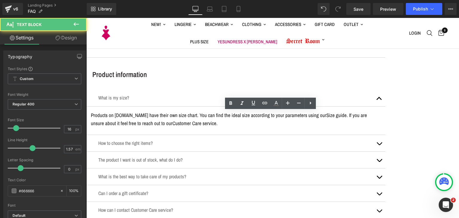
click at [180, 140] on p "How to choose the right items?" at bounding box center [235, 143] width 275 height 7
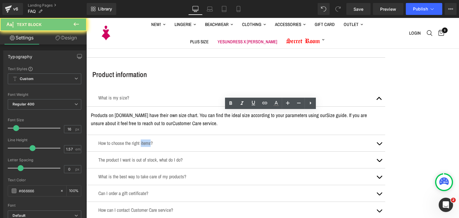
click at [180, 140] on p "How to choose the right items?" at bounding box center [235, 143] width 275 height 7
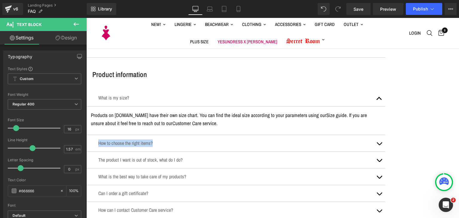
click at [385, 135] on button "button" at bounding box center [379, 143] width 12 height 16
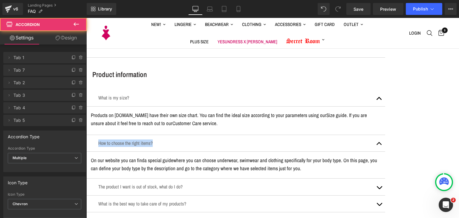
click at [236, 156] on p "On our website you can find a special guide where you can choose underwear, swi…" at bounding box center [236, 164] width 290 height 16
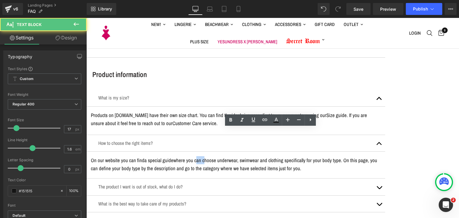
click at [236, 156] on p "On our website you can find a special guide where you can choose underwear, swi…" at bounding box center [236, 164] width 290 height 16
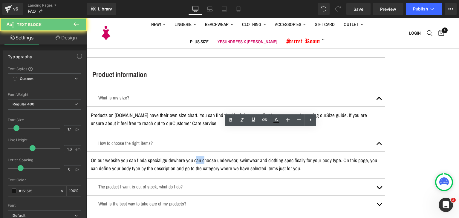
click at [236, 156] on p "On our website you can find a special guide where you can choose underwear, swi…" at bounding box center [236, 164] width 290 height 16
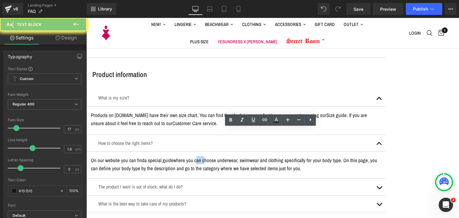
click at [236, 156] on p "On our website you can find a special guide where you can choose underwear, swi…" at bounding box center [236, 164] width 290 height 16
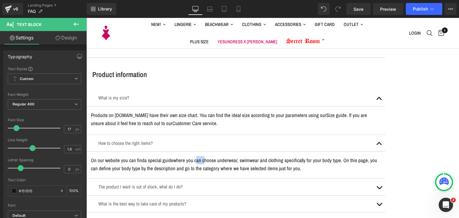
click at [205, 183] on p "The product I want is out of stock, what do I do?" at bounding box center [235, 186] width 275 height 7
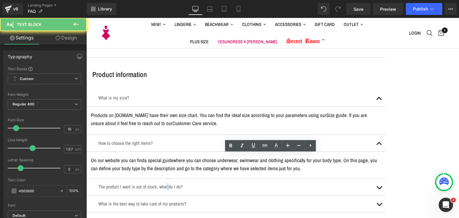
click at [205, 183] on p "The product I want is out of stock, what do I do?" at bounding box center [235, 186] width 275 height 7
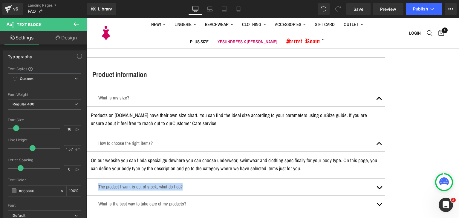
click at [385, 179] on button "button" at bounding box center [379, 187] width 12 height 16
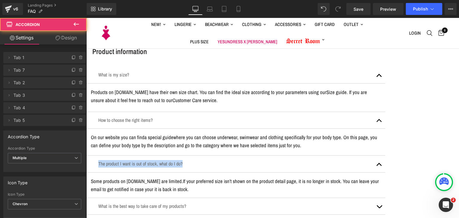
scroll to position [508, 0]
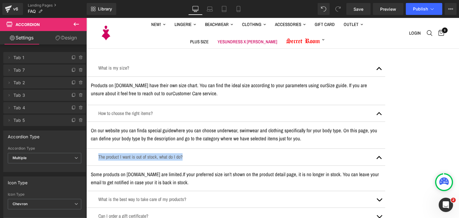
click at [224, 171] on span "If your preferred size isn’t shown on the product detail page, it is no longer …" at bounding box center [235, 178] width 288 height 15
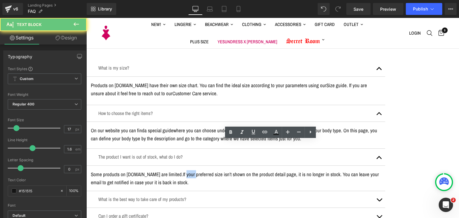
click at [224, 171] on span "If your preferred size isn’t shown on the product detail page, it is no longer …" at bounding box center [235, 178] width 288 height 15
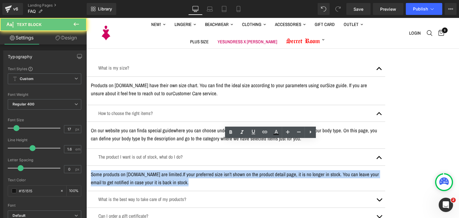
click at [224, 171] on span "If your preferred size isn’t shown on the product detail page, it is no longer …" at bounding box center [235, 178] width 288 height 15
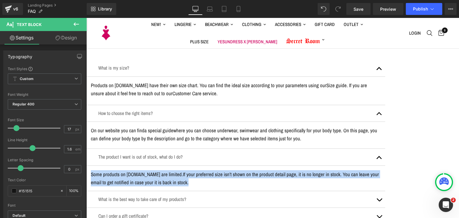
click at [210, 196] on p "What is the best way to take care of my products?" at bounding box center [235, 199] width 275 height 7
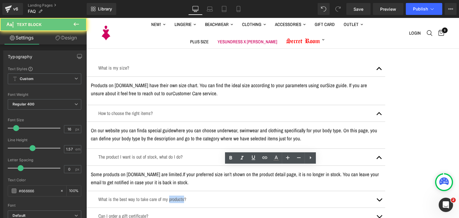
click at [210, 196] on p "What is the best way to take care of my products?" at bounding box center [235, 199] width 275 height 7
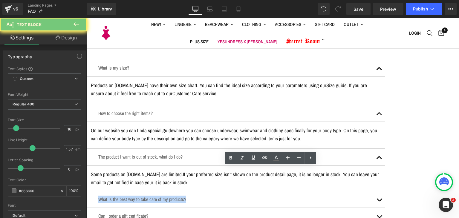
click at [210, 196] on p "What is the best way to take care of my products?" at bounding box center [235, 199] width 275 height 7
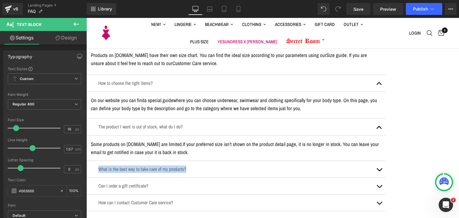
scroll to position [568, 0]
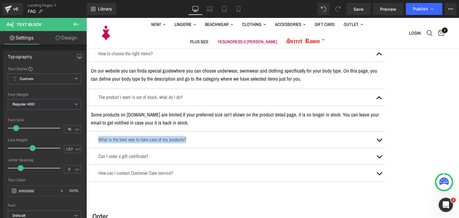
click at [385, 132] on button "button" at bounding box center [379, 140] width 12 height 16
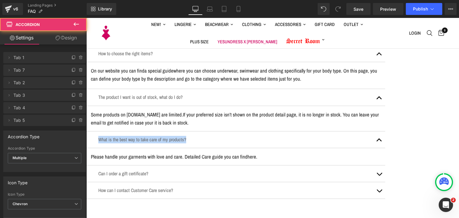
click at [254, 153] on div "Please handle your garments with love and care. Detailed Care guide you can fin…" at bounding box center [236, 157] width 290 height 8
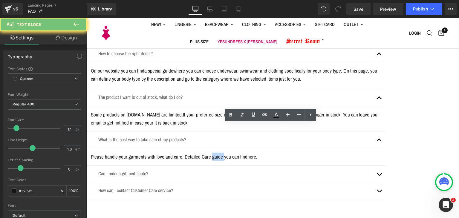
click at [254, 153] on p "Please handle your garments with love and care. Detailed Care guide you can fin…" at bounding box center [236, 157] width 290 height 8
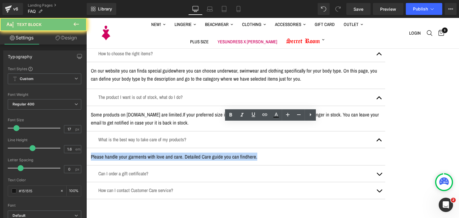
click at [254, 153] on p "Please handle your garments with love and care. Detailed Care guide you can fin…" at bounding box center [236, 157] width 290 height 8
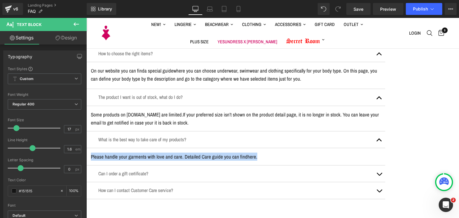
click at [169, 170] on p "Can I order a gift certificate?" at bounding box center [235, 173] width 275 height 7
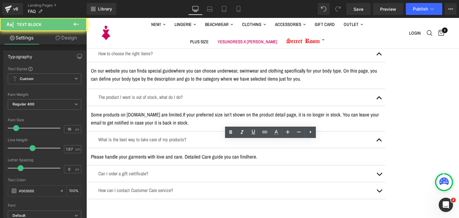
click at [169, 170] on p "Can I order a gift certificate?" at bounding box center [235, 173] width 275 height 7
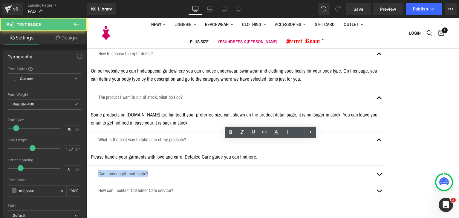
click at [169, 170] on p "Can I order a gift certificate?" at bounding box center [235, 173] width 275 height 7
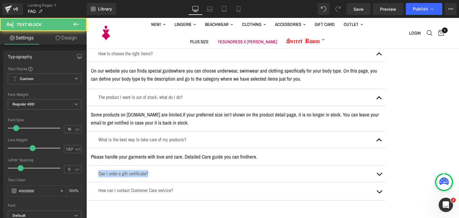
click at [226, 170] on p "Can I order a gift certificate?" at bounding box center [235, 173] width 275 height 7
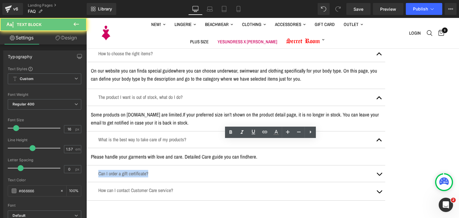
click at [226, 170] on p "Can I order a gift certificate?" at bounding box center [235, 173] width 275 height 7
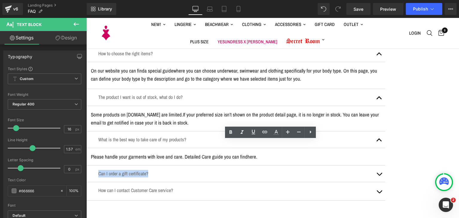
click at [385, 166] on button "button" at bounding box center [379, 174] width 12 height 16
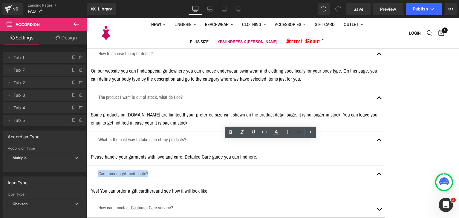
click at [274, 195] on div at bounding box center [236, 195] width 290 height 1
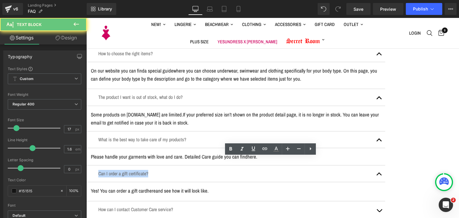
click at [273, 187] on p "Yes! You can order a gift card here and see how it will look like." at bounding box center [236, 191] width 290 height 8
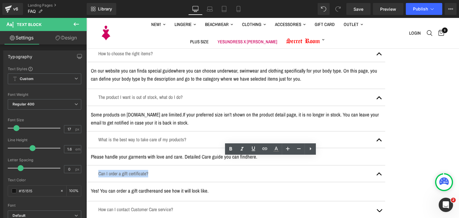
click at [273, 187] on p "Yes! You can order a gift card here and see how it will look like." at bounding box center [236, 191] width 290 height 8
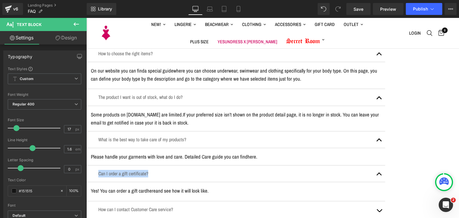
click at [247, 206] on p "How can I contact Customer Care service?" at bounding box center [235, 209] width 275 height 7
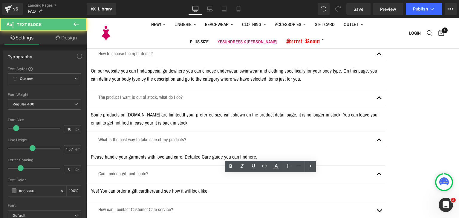
click at [247, 206] on p "How can I contact Customer Care service?" at bounding box center [235, 209] width 275 height 7
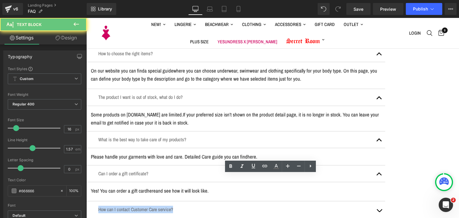
click at [246, 206] on p "How can I contact Customer Care service?" at bounding box center [235, 209] width 275 height 7
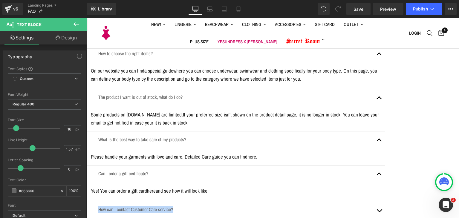
click at [385, 201] on button "button" at bounding box center [379, 210] width 12 height 18
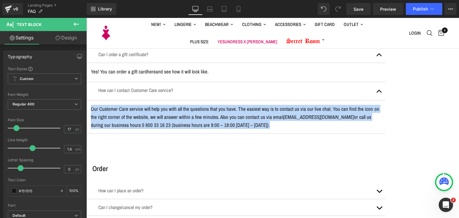
scroll to position [747, 0]
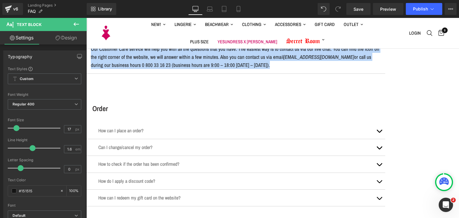
click at [141, 104] on h3 "Order" at bounding box center [238, 109] width 293 height 10
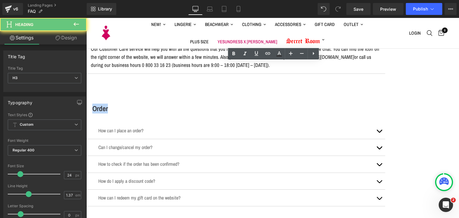
click at [141, 104] on h3 "Order" at bounding box center [238, 109] width 293 height 10
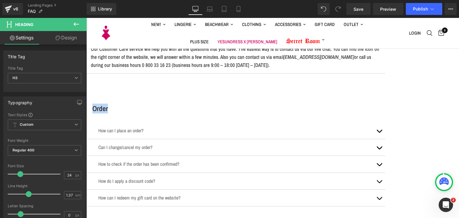
click at [170, 127] on div "How can I place an order? Text Block" at bounding box center [235, 130] width 275 height 7
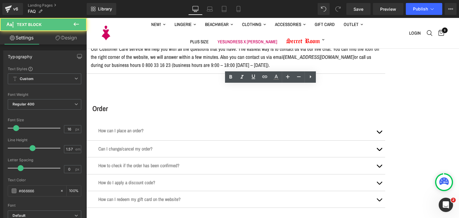
click at [170, 127] on div "How can I place an order? Text Block" at bounding box center [235, 131] width 275 height 9
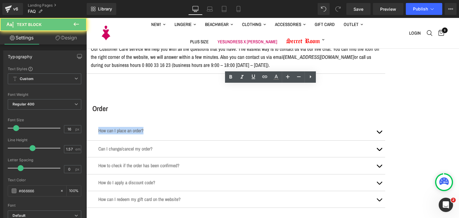
click at [170, 127] on p "How can I place an order?" at bounding box center [235, 130] width 275 height 7
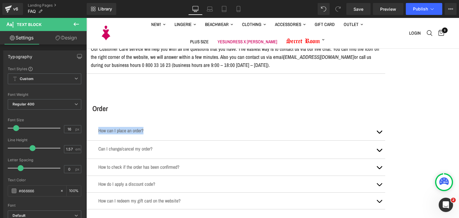
click at [158, 153] on div at bounding box center [235, 153] width 275 height 1
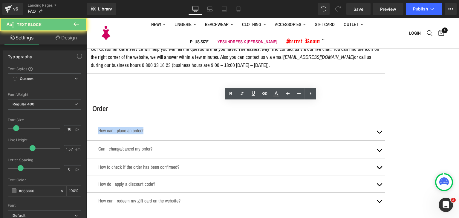
click at [158, 145] on p "Can I change/cancel my order?" at bounding box center [235, 148] width 275 height 7
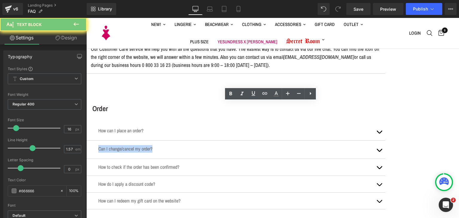
click at [158, 145] on p "Can I change/cancel my order?" at bounding box center [235, 148] width 275 height 7
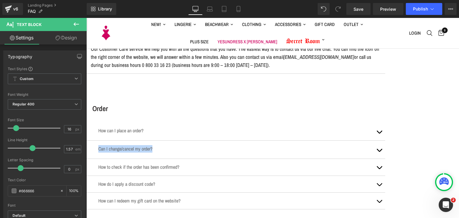
click at [385, 123] on button "button" at bounding box center [379, 132] width 12 height 18
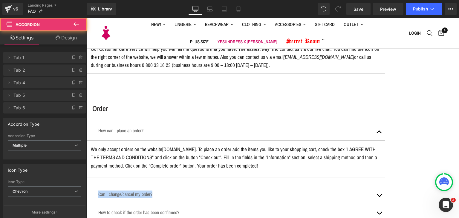
click at [196, 146] on link "[DOMAIN_NAME]" at bounding box center [178, 149] width 33 height 7
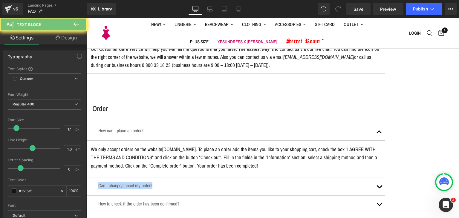
click at [196, 146] on link "[DOMAIN_NAME]" at bounding box center [178, 149] width 33 height 7
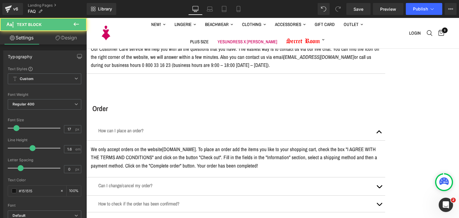
click at [321, 145] on p "We only accept orders on the website [DOMAIN_NAME] . To place an order add the …" at bounding box center [236, 157] width 290 height 25
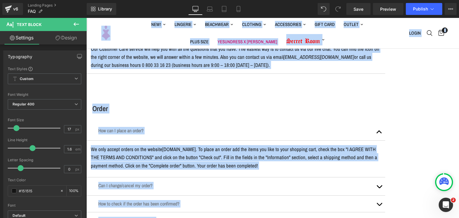
click at [338, 145] on p "We only accept orders on the website [DOMAIN_NAME] . To place an order add the …" at bounding box center [236, 157] width 290 height 25
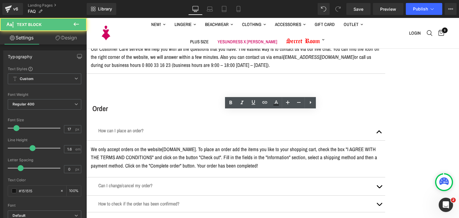
click at [338, 145] on p "We only accept orders on the website [DOMAIN_NAME] . To place an order add the …" at bounding box center [236, 157] width 290 height 25
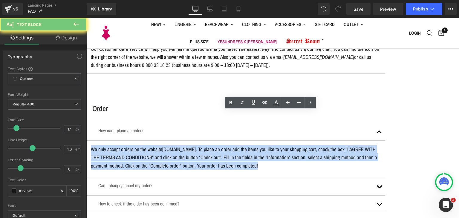
click at [338, 145] on p "We only accept orders on the website [DOMAIN_NAME] . To place an order add the …" at bounding box center [236, 157] width 290 height 25
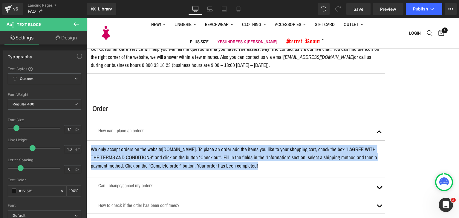
drag, startPoint x: 415, startPoint y: 148, endPoint x: 412, endPoint y: 148, distance: 3.6
click at [385, 148] on div "Order Heading How can I place an order? Text Block We only accept orders on the…" at bounding box center [235, 180] width 299 height 153
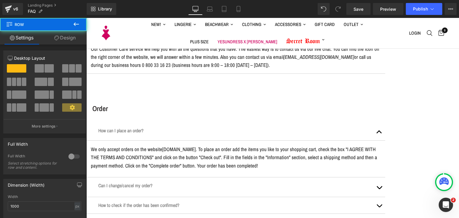
click at [385, 178] on button "button" at bounding box center [379, 187] width 12 height 19
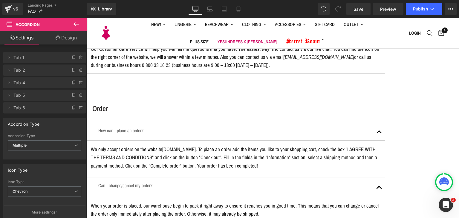
click at [206, 202] on p "When your order is placed, our warehouse begin to pack it right away to ensure …" at bounding box center [236, 210] width 290 height 16
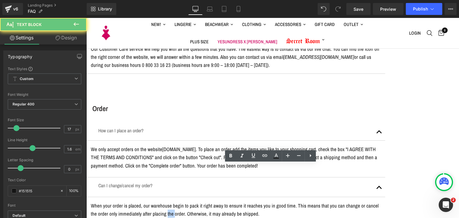
click at [206, 202] on p "When your order is placed, our warehouse begin to pack it right away to ensure …" at bounding box center [236, 210] width 290 height 16
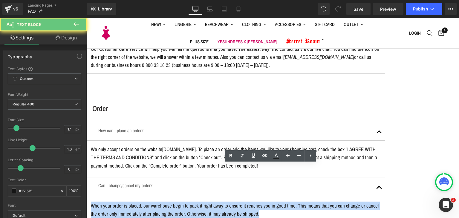
click at [206, 202] on p "When your order is placed, our warehouse begin to pack it right away to ensure …" at bounding box center [236, 210] width 290 height 16
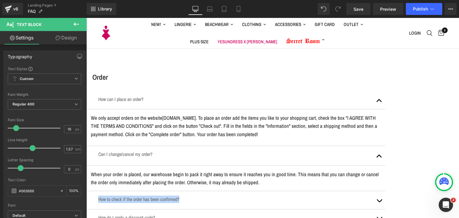
scroll to position [807, 0]
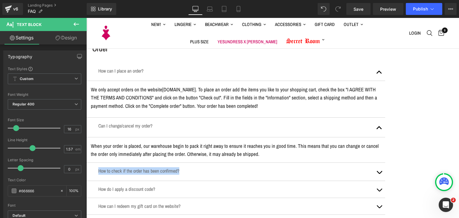
click at [385, 163] on button "button" at bounding box center [379, 172] width 12 height 18
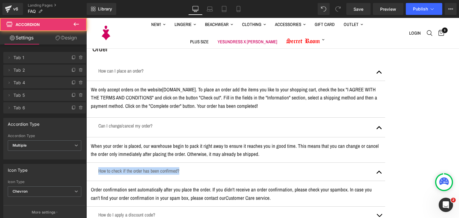
click at [86, 18] on li "Text Block" at bounding box center [86, 18] width 0 height 0
click at [86, 18] on span "Text Block" at bounding box center [86, 18] width 0 height 0
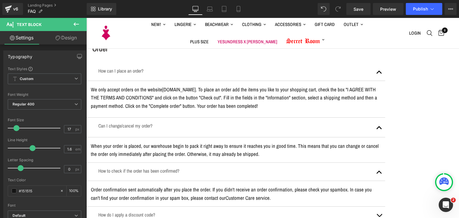
click at [198, 186] on p "Order confirmation sent automatically after you place the order. If you didn't …" at bounding box center [236, 194] width 290 height 16
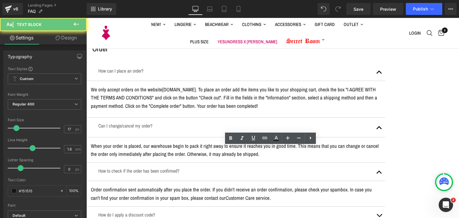
click at [198, 186] on p "Order confirmation sent automatically after you place the order. If you didn't …" at bounding box center [236, 194] width 290 height 16
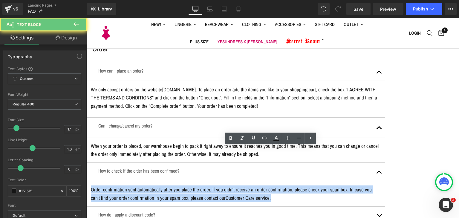
click at [198, 186] on p "Order confirmation sent automatically after you place the order. If you didn't …" at bounding box center [236, 194] width 290 height 16
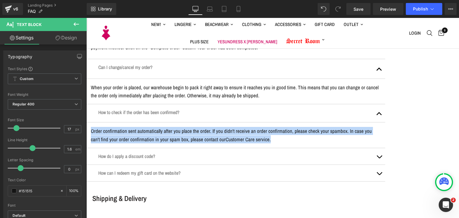
scroll to position [867, 0]
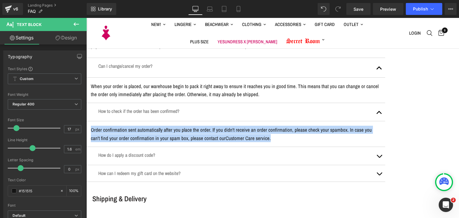
click at [182, 159] on div at bounding box center [235, 159] width 275 height 1
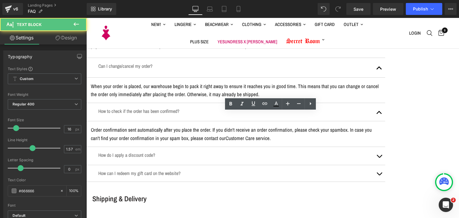
click at [183, 152] on p "How do I apply a discount code?" at bounding box center [235, 155] width 275 height 7
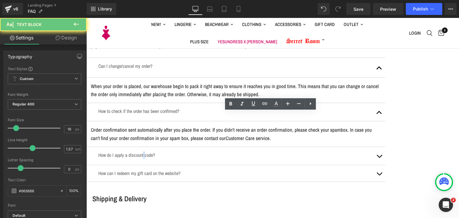
click at [183, 152] on p "How do I apply a discount code?" at bounding box center [235, 155] width 275 height 7
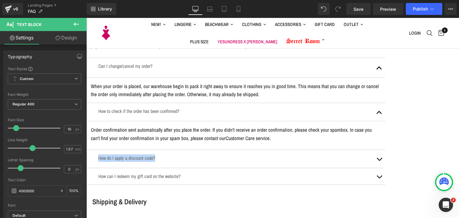
click at [379, 161] on span "button" at bounding box center [379, 161] width 0 height 0
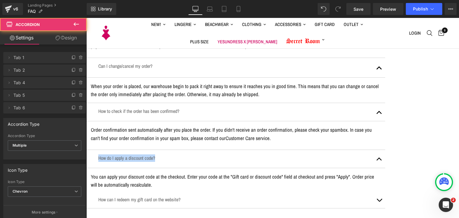
click at [180, 173] on p "You can apply your discount code at the checkout. Enter your code at the "Gift …" at bounding box center [236, 181] width 290 height 16
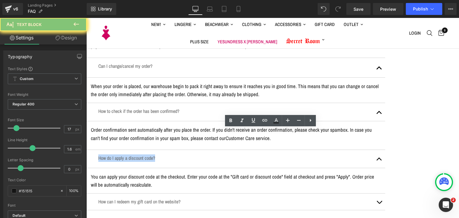
click at [180, 173] on p "You can apply your discount code at the checkout. Enter your code at the "Gift …" at bounding box center [236, 181] width 290 height 16
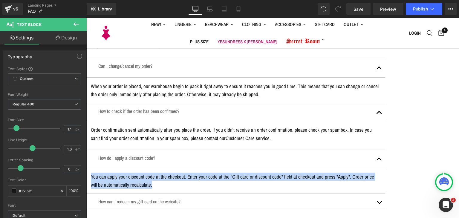
click at [173, 198] on p "How can I redeem my gift card on the website?" at bounding box center [235, 201] width 275 height 7
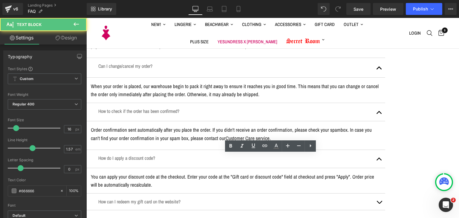
click at [203, 198] on p "How can I redeem my gift card on the website?" at bounding box center [235, 201] width 275 height 7
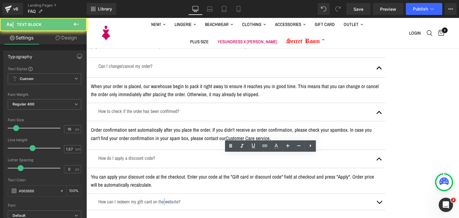
click at [203, 198] on p "How can I redeem my gift card on the website?" at bounding box center [235, 201] width 275 height 7
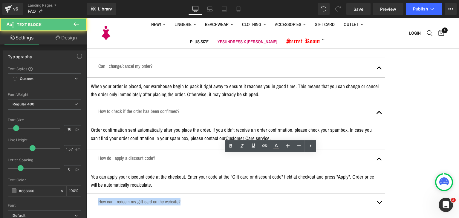
click at [203, 198] on p "How can I redeem my gift card on the website?" at bounding box center [235, 201] width 275 height 7
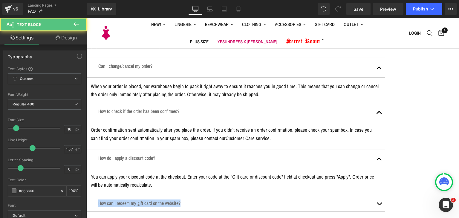
click at [373, 200] on p "How can I redeem my gift card on the website?" at bounding box center [235, 203] width 275 height 7
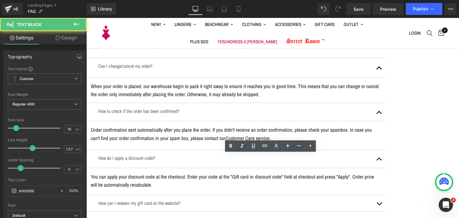
click at [385, 195] on button "button" at bounding box center [379, 203] width 12 height 16
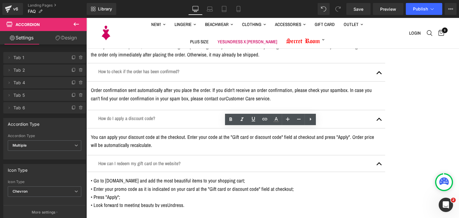
scroll to position [956, 0]
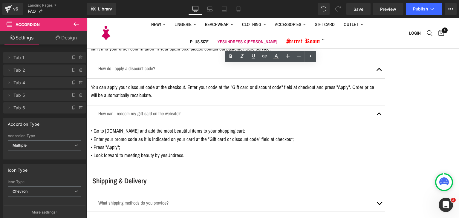
click at [188, 127] on span "• Go to [DOMAIN_NAME] and add the most beautiful items to your shopping cart;" at bounding box center [168, 130] width 154 height 7
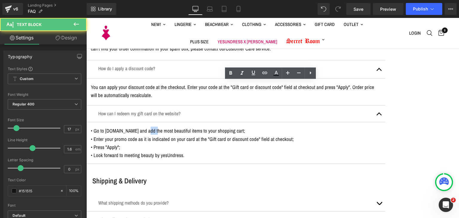
click at [188, 127] on span "• Go to [DOMAIN_NAME] and add the most beautiful items to your shopping cart;" at bounding box center [168, 130] width 154 height 7
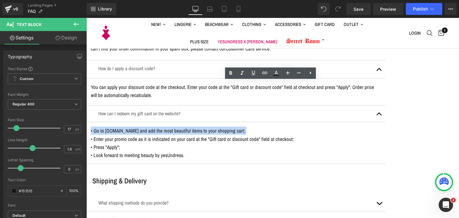
click at [188, 127] on span "• Go to [DOMAIN_NAME] and add the most beautiful items to your shopping cart;" at bounding box center [168, 130] width 154 height 7
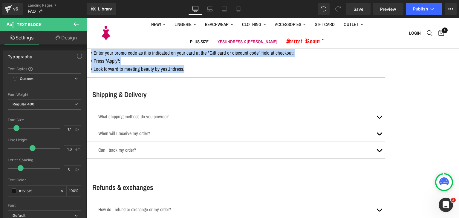
scroll to position [1016, 0]
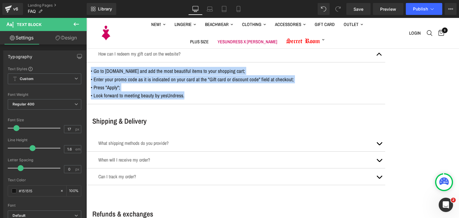
click at [166, 116] on h3 "Shipping & Delivery" at bounding box center [238, 121] width 293 height 10
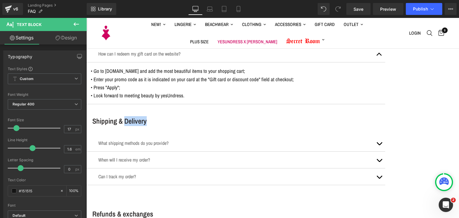
click at [166, 116] on h3 "Shipping & Delivery" at bounding box center [238, 121] width 293 height 10
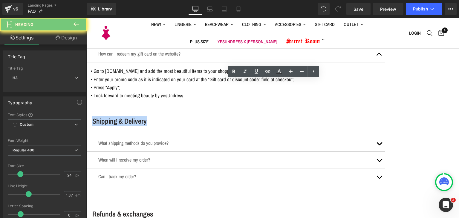
click at [166, 116] on h3 "Shipping & Delivery" at bounding box center [238, 121] width 293 height 10
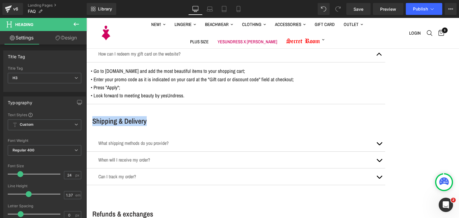
click at [194, 140] on p "What shipping methods do you provide?" at bounding box center [235, 143] width 275 height 7
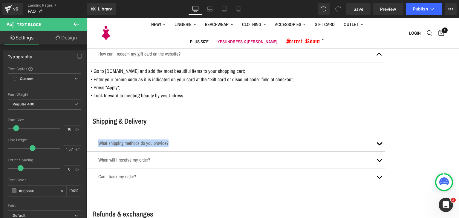
click at [385, 135] on button "button" at bounding box center [379, 143] width 12 height 16
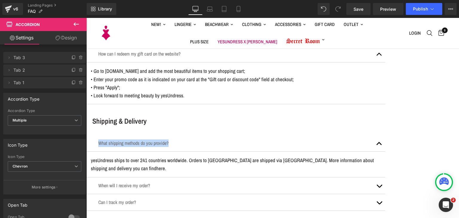
click at [220, 156] on p "yesUndress ships to over 241 countries worldwide. Orders to [GEOGRAPHIC_DATA] a…" at bounding box center [236, 164] width 290 height 16
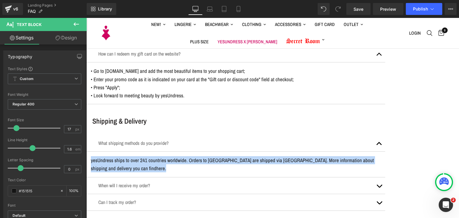
click at [155, 178] on div "When will I receive my order? Text Block" at bounding box center [235, 186] width 299 height 17
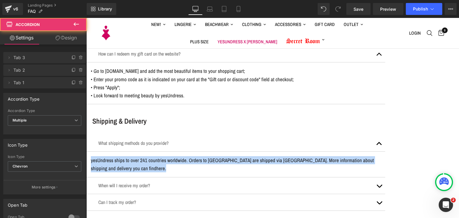
click at [155, 182] on div "When will I receive my order? Text Block" at bounding box center [235, 185] width 275 height 7
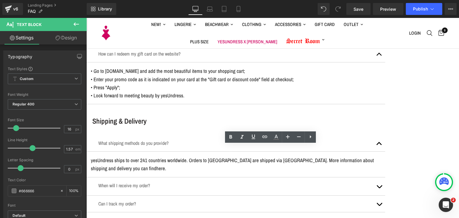
click at [172, 182] on p "When will I receive my order?" at bounding box center [235, 185] width 275 height 7
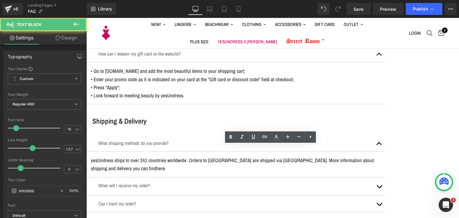
click at [172, 182] on p "When will I receive my order?" at bounding box center [235, 185] width 275 height 7
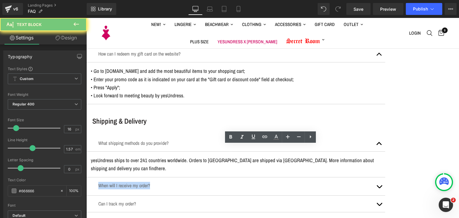
click at [172, 182] on p "When will I receive my order?" at bounding box center [235, 185] width 275 height 7
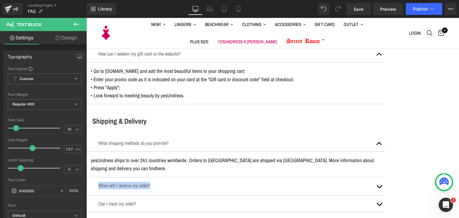
click at [379, 188] on span "button" at bounding box center [379, 188] width 0 height 0
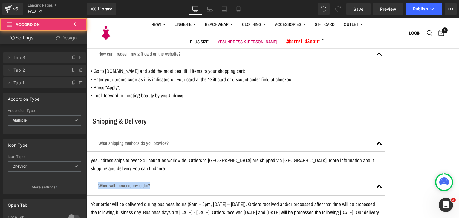
click at [171, 200] on p "Your order will be delivered during business hours (9am – 5pm, [DATE] – [DATE])…" at bounding box center [236, 216] width 290 height 33
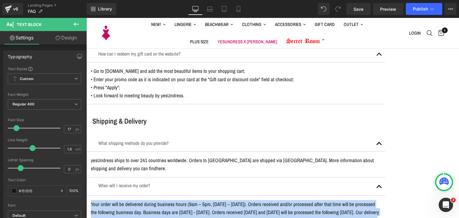
scroll to position [1106, 0]
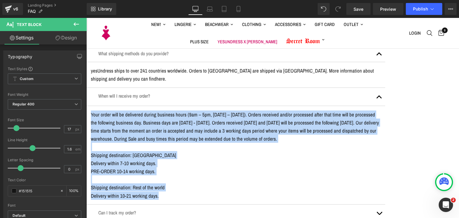
click at [165, 209] on p "Can I track my order?" at bounding box center [235, 212] width 275 height 7
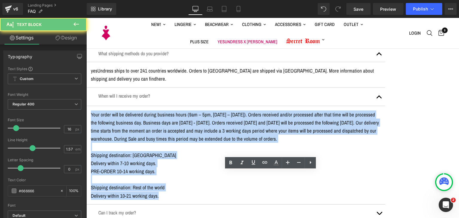
click at [165, 209] on p "Can I track my order?" at bounding box center [235, 212] width 275 height 7
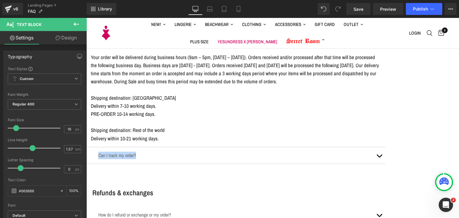
scroll to position [1166, 0]
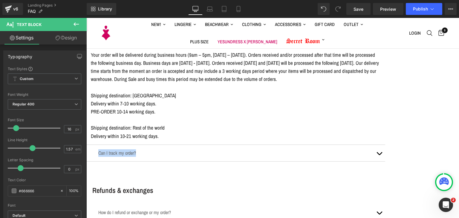
click at [385, 145] on button "button" at bounding box center [379, 153] width 12 height 16
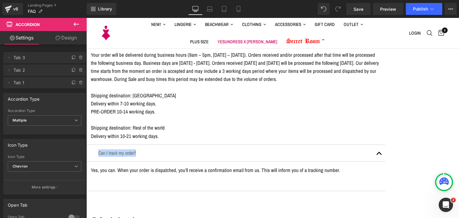
click at [86, 18] on li at bounding box center [86, 18] width 0 height 0
click at [86, 18] on link at bounding box center [86, 18] width 0 height 0
click at [86, 18] on icon at bounding box center [86, 18] width 0 height 0
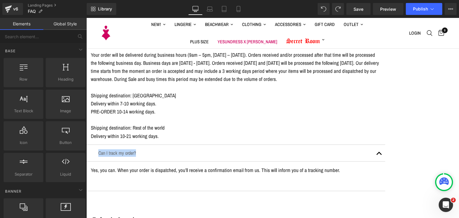
click at [340, 174] on div "Liquid Row" at bounding box center [236, 180] width 290 height 12
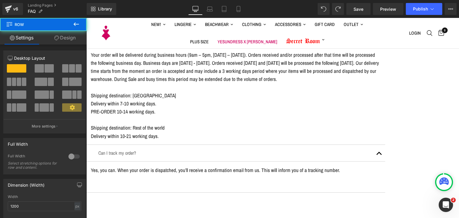
click at [343, 166] on p "Yes, you can. When your order is dispatched, you’ll receive a confirmation emai…" at bounding box center [236, 170] width 290 height 8
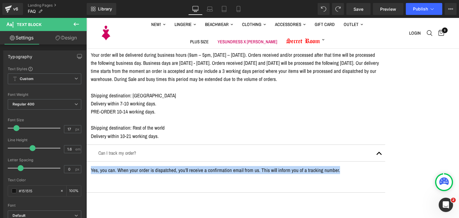
click at [238, 176] on div "Liquid" at bounding box center [236, 176] width 290 height 0
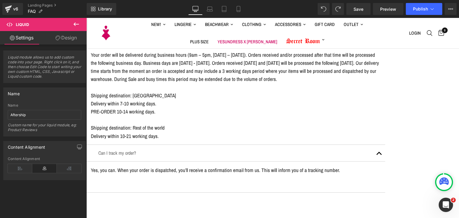
click at [86, 18] on link at bounding box center [86, 18] width 0 height 0
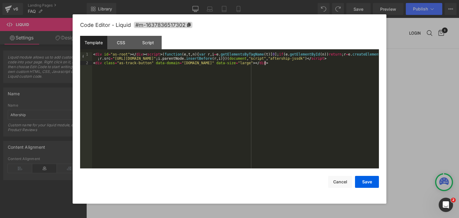
click at [145, 65] on div "< div id = "as-root" > </ div > < script > ( function ( e , t , n ) { var r , i…" at bounding box center [235, 116] width 287 height 129
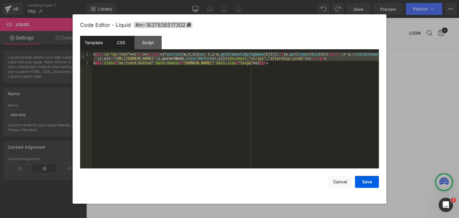
click at [126, 45] on div "CSS" at bounding box center [120, 42] width 27 height 13
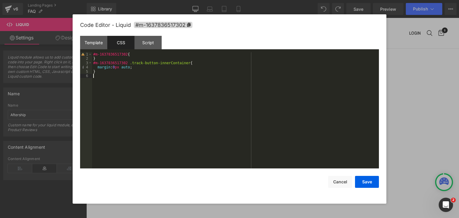
click at [230, 75] on div "#m-1637836517302 { } #m-1637836517302 .track-button-innerContainer { margin : 0…" at bounding box center [235, 114] width 287 height 125
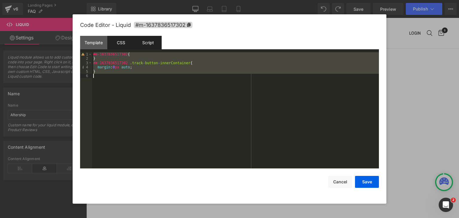
click at [137, 46] on div "Script" at bounding box center [147, 42] width 27 height 13
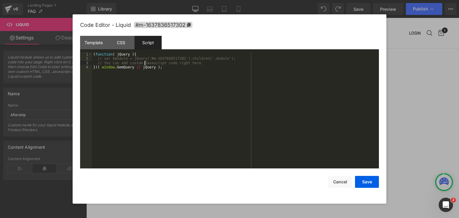
click at [145, 65] on div "( function ( jQuery ) { // var $module = jQuery('#m-1637836517302').children('.…" at bounding box center [235, 114] width 287 height 125
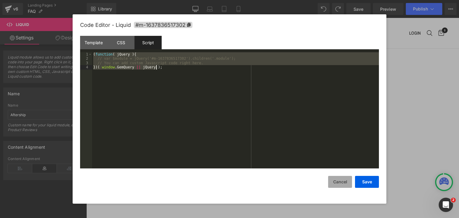
click at [335, 180] on button "Cancel" at bounding box center [340, 182] width 24 height 12
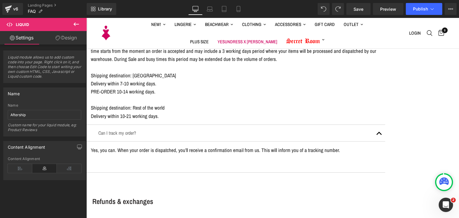
scroll to position [1225, 0]
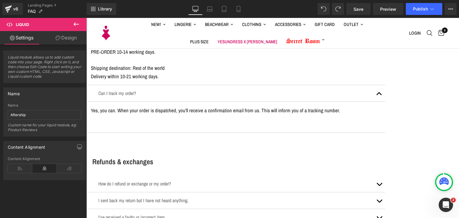
click at [154, 157] on h3 "Refunds & exchanges" at bounding box center [238, 162] width 293 height 10
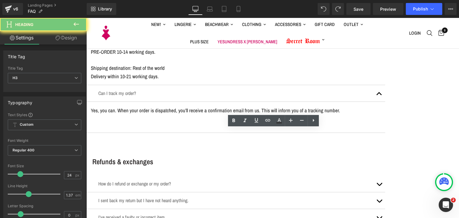
click at [154, 157] on h3 "Refunds & exchanges" at bounding box center [238, 162] width 293 height 10
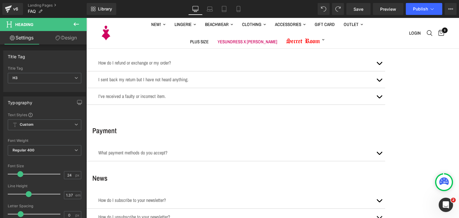
scroll to position [1315, 0]
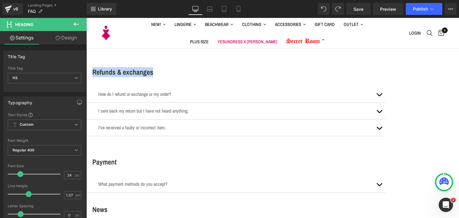
click at [225, 91] on p "How do I refund or exchange or my order?" at bounding box center [235, 94] width 275 height 7
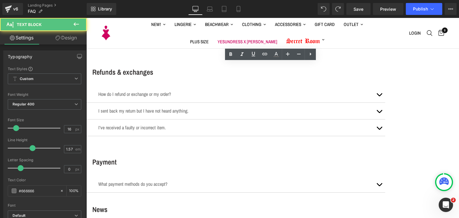
click at [225, 91] on p "How do I refund or exchange or my order?" at bounding box center [235, 94] width 275 height 7
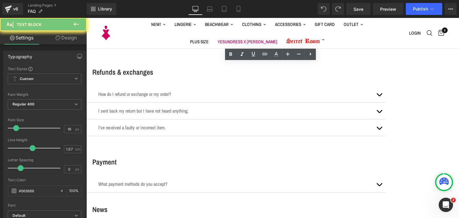
click at [225, 91] on p "How do I refund or exchange or my order?" at bounding box center [235, 94] width 275 height 7
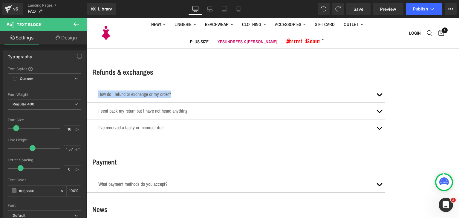
click at [373, 91] on p "How do I refund or exchange or my order?" at bounding box center [235, 94] width 275 height 7
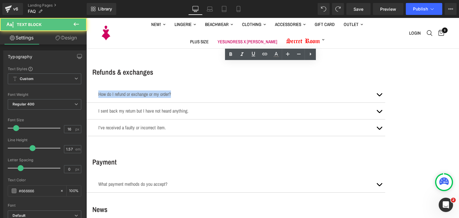
click at [379, 96] on span "button" at bounding box center [379, 96] width 0 height 0
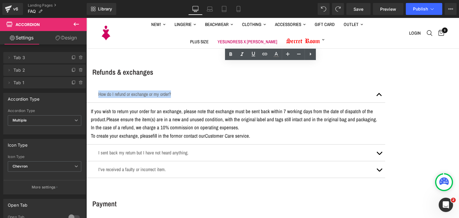
click at [265, 116] on span "Please ensure the item(s) are in a new and unused condition, with the original …" at bounding box center [234, 123] width 286 height 15
click at [262, 116] on span "Please ensure the item(s) are in a new and unused condition, with the original …" at bounding box center [234, 123] width 286 height 15
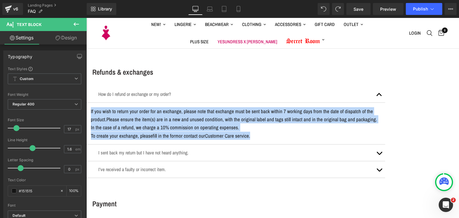
click at [185, 149] on div "I sent back my return but I have not heard anything. Text Block" at bounding box center [235, 152] width 275 height 7
click at [184, 149] on div "I sent back my return but I have not heard anything. Text Block" at bounding box center [235, 152] width 275 height 7
click at [184, 149] on p "I sent back my return but I have not heard anything." at bounding box center [235, 152] width 275 height 7
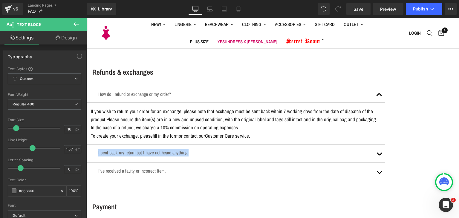
click at [385, 145] on button "button" at bounding box center [379, 154] width 12 height 18
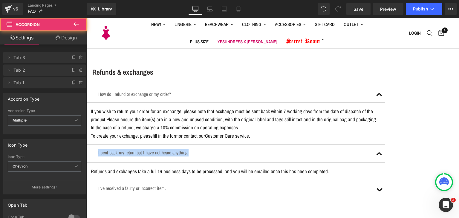
drag, startPoint x: 188, startPoint y: 145, endPoint x: 190, endPoint y: 143, distance: 3.4
click at [189, 167] on div "Refunds and exchanges take a full 14 business days to be processed, and you wil…" at bounding box center [236, 171] width 290 height 8
click at [190, 167] on p "Refunds and exchanges take a full 14 business days to be processed, and you wil…" at bounding box center [236, 171] width 290 height 8
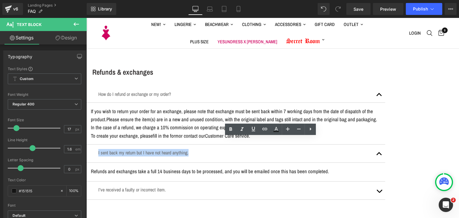
click at [190, 167] on p "Refunds and exchanges take a full 14 business days to be processed, and you wil…" at bounding box center [236, 171] width 290 height 8
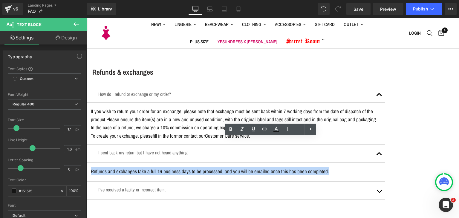
click at [190, 167] on p "Refunds and exchanges take a full 14 business days to be processed, and you wil…" at bounding box center [236, 171] width 290 height 8
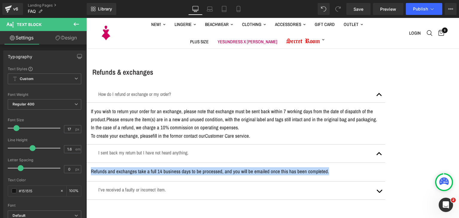
click at [179, 186] on p "I’ve received a faulty or incorrect item." at bounding box center [235, 189] width 275 height 7
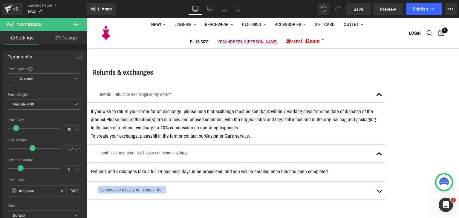
click at [385, 182] on button "button" at bounding box center [379, 191] width 12 height 18
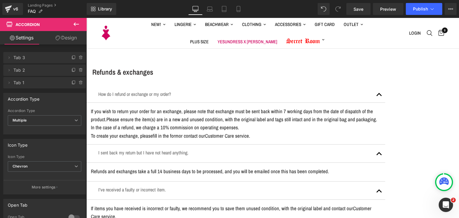
click at [286, 200] on article "If items you have received is incorrect or faulty, we recommend you to save the…" at bounding box center [235, 212] width 299 height 25
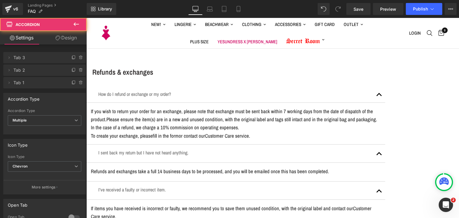
click at [280, 204] on p "If items you have received is incorrect or faulty, we recommend you to save the…" at bounding box center [236, 212] width 290 height 16
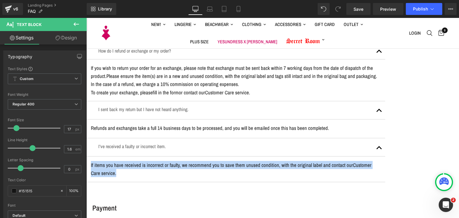
scroll to position [1405, 0]
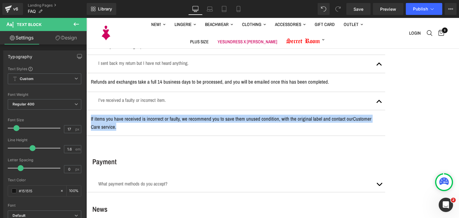
click at [149, 157] on h3 "Payment" at bounding box center [238, 162] width 293 height 10
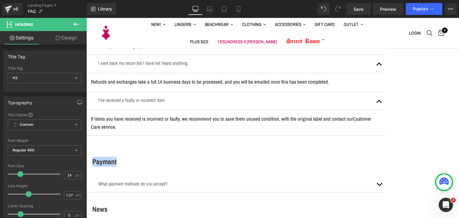
click at [192, 180] on p "What payment methods do you accept?" at bounding box center [235, 183] width 275 height 7
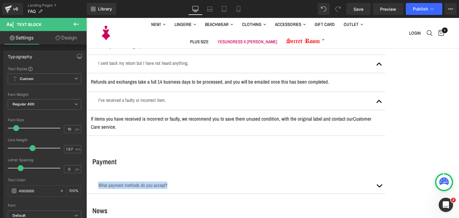
click at [385, 177] on button "button" at bounding box center [379, 185] width 12 height 16
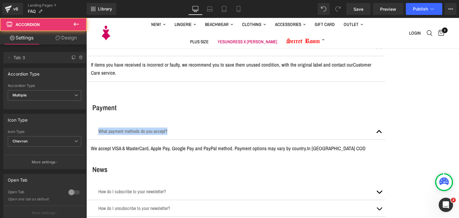
scroll to position [1494, 0]
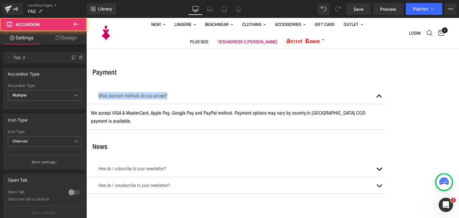
click at [204, 104] on article "We accept VISA & MasterCard, Apple Pay, Google Pay and PayPal method. Payment o…" at bounding box center [235, 116] width 299 height 25
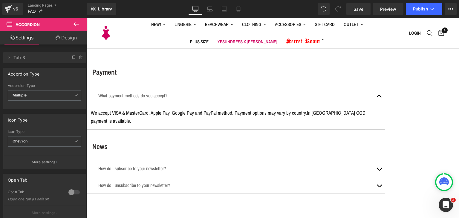
click at [202, 104] on article "We accept VISA & MasterCard, Apple Pay, Google Pay and PayPal method. Payment o…" at bounding box center [235, 116] width 299 height 25
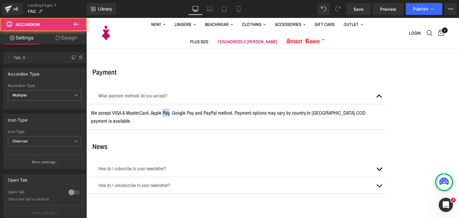
click at [202, 104] on article "We accept VISA & MasterCard, Apple Pay, Google Pay and PayPal method. Payment o…" at bounding box center [235, 116] width 299 height 25
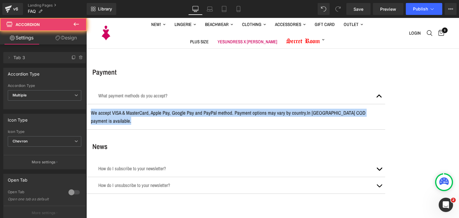
click at [202, 104] on article "We accept VISA & MasterCard, Apple Pay, Google Pay and PayPal method. Payment o…" at bounding box center [235, 116] width 299 height 25
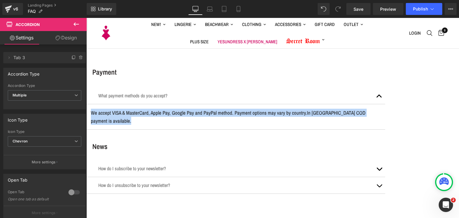
click at [86, 18] on span "Row" at bounding box center [86, 18] width 0 height 0
click at [136, 142] on h3 "News" at bounding box center [238, 147] width 293 height 10
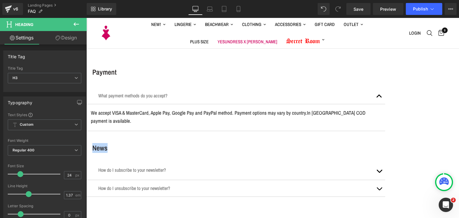
click at [203, 174] on div at bounding box center [235, 174] width 275 height 1
click at [203, 166] on p "How do I subscribe to your newsletter?" at bounding box center [235, 169] width 275 height 7
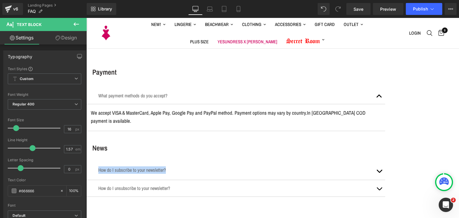
click at [385, 162] on button "button" at bounding box center [379, 171] width 12 height 18
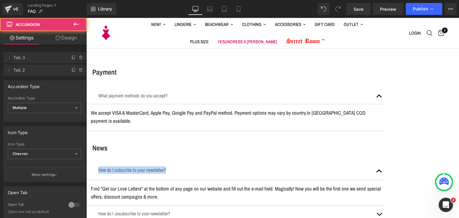
click at [224, 185] on p "Find "Get our Love Letters" at the bottom of any page on our website and fill o…" at bounding box center [236, 193] width 290 height 16
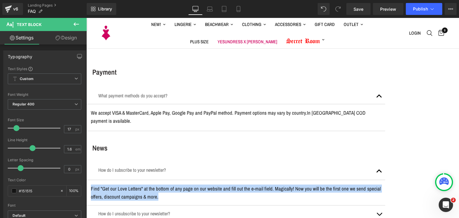
click at [153, 210] on div "How do I unsubscribe to your newsletter? Text Block" at bounding box center [235, 213] width 275 height 7
click at [153, 210] on p "How do I unsubscribe to your newsletter?" at bounding box center [235, 213] width 275 height 7
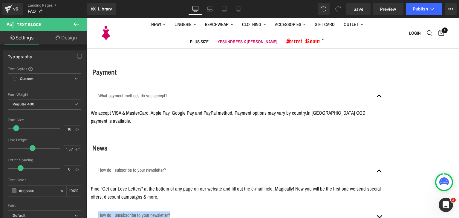
drag, startPoint x: 409, startPoint y: 183, endPoint x: 355, endPoint y: 183, distance: 53.8
click at [385, 207] on button "button" at bounding box center [379, 216] width 12 height 18
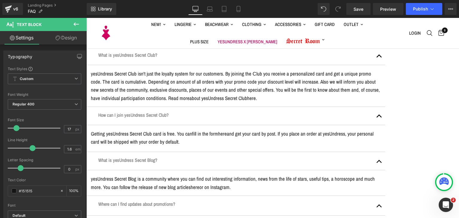
scroll to position [30, 0]
